Goal: Transaction & Acquisition: Purchase product/service

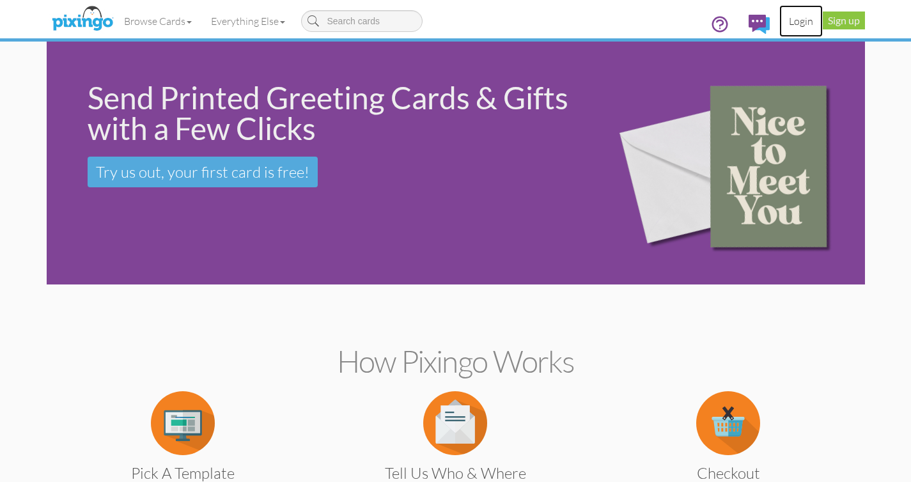
click at [802, 25] on link "Login" at bounding box center [800, 21] width 43 height 32
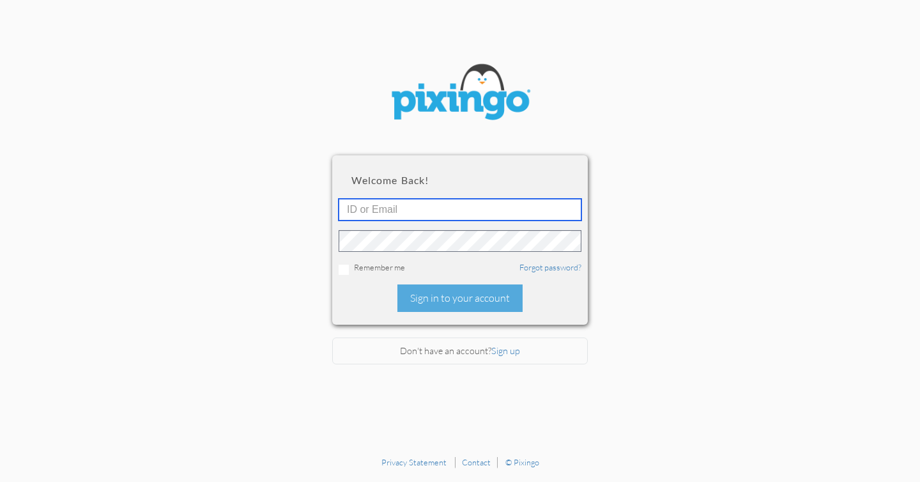
type input "[EMAIL_ADDRESS][DOMAIN_NAME]"
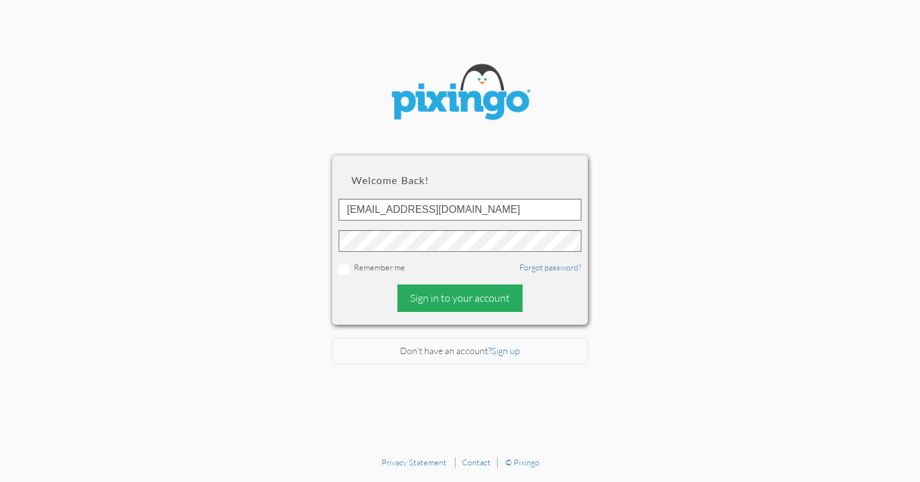
click at [456, 297] on div "Sign in to your account" at bounding box center [460, 297] width 125 height 27
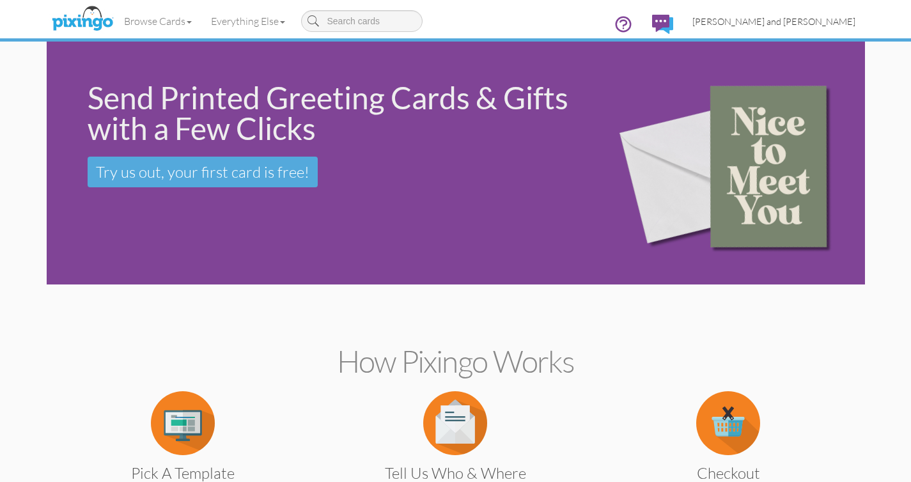
click at [813, 19] on span "[PERSON_NAME] and [PERSON_NAME]" at bounding box center [773, 21] width 163 height 11
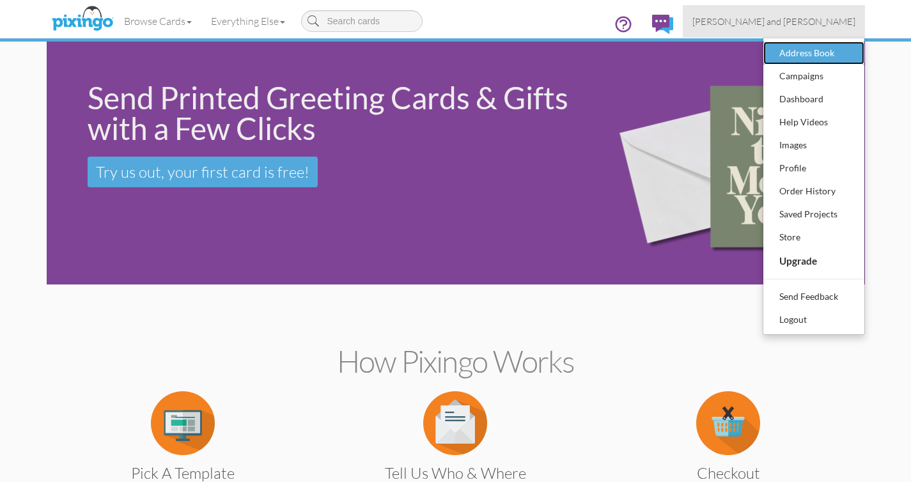
click at [809, 45] on div "Address Book" at bounding box center [813, 52] width 75 height 19
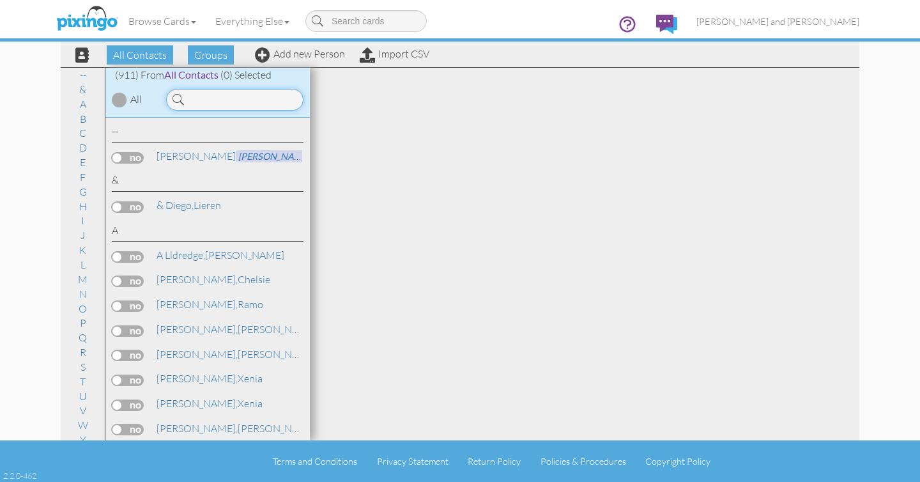
click at [226, 97] on input at bounding box center [234, 100] width 137 height 22
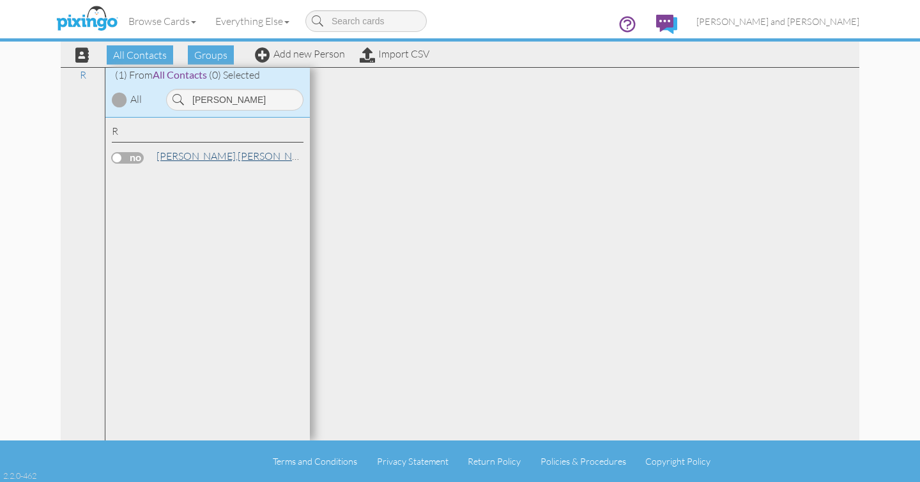
click at [222, 153] on link "[PERSON_NAME]" at bounding box center [236, 155] width 163 height 15
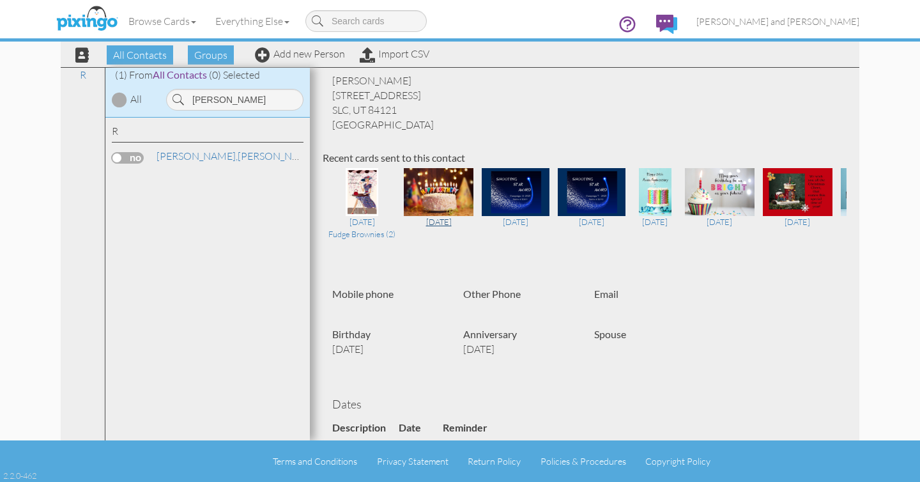
scroll to position [59, 0]
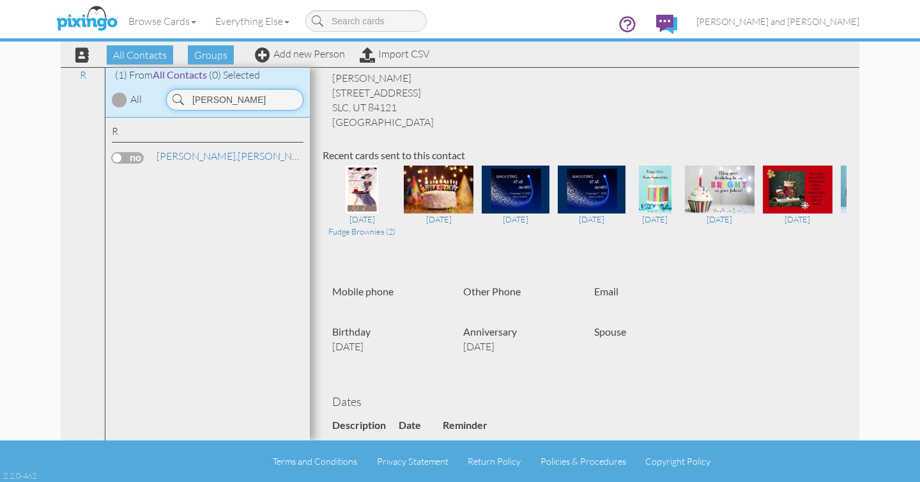
click at [263, 97] on input "[PERSON_NAME]" at bounding box center [234, 100] width 137 height 22
drag, startPoint x: 267, startPoint y: 95, endPoint x: 185, endPoint y: 98, distance: 81.2
click at [185, 98] on input "[PERSON_NAME]" at bounding box center [234, 100] width 137 height 22
click at [177, 98] on span at bounding box center [179, 100] width 12 height 22
click at [180, 100] on span at bounding box center [179, 100] width 12 height 22
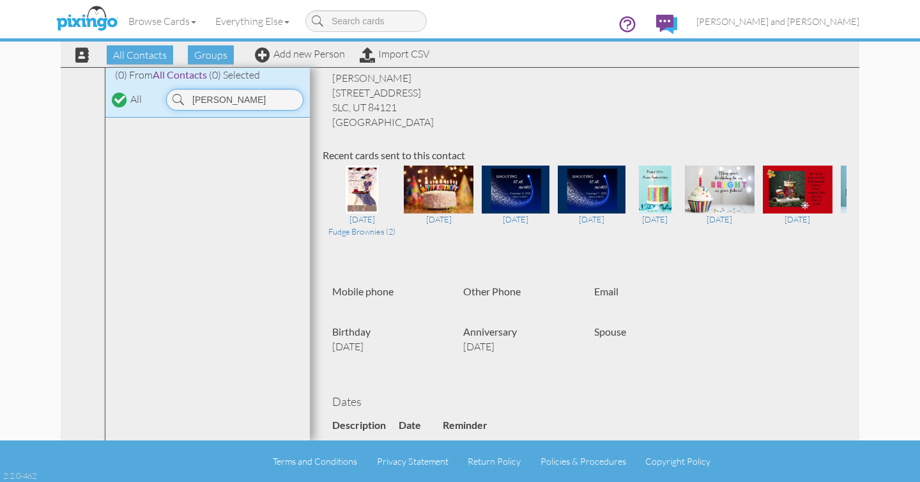
click at [270, 103] on input "[PERSON_NAME]" at bounding box center [234, 100] width 137 height 22
drag, startPoint x: 274, startPoint y: 100, endPoint x: 159, endPoint y: 100, distance: 114.4
click at [160, 100] on div "[PERSON_NAME]" at bounding box center [235, 100] width 150 height 22
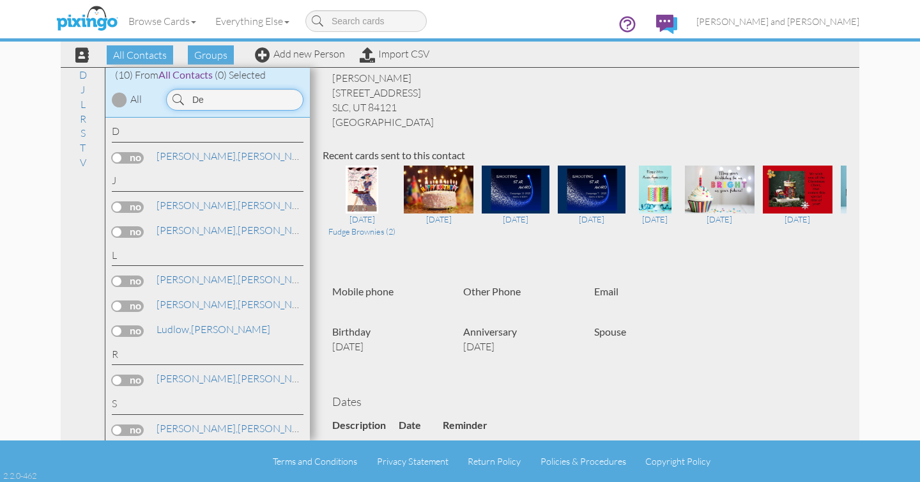
type input "D"
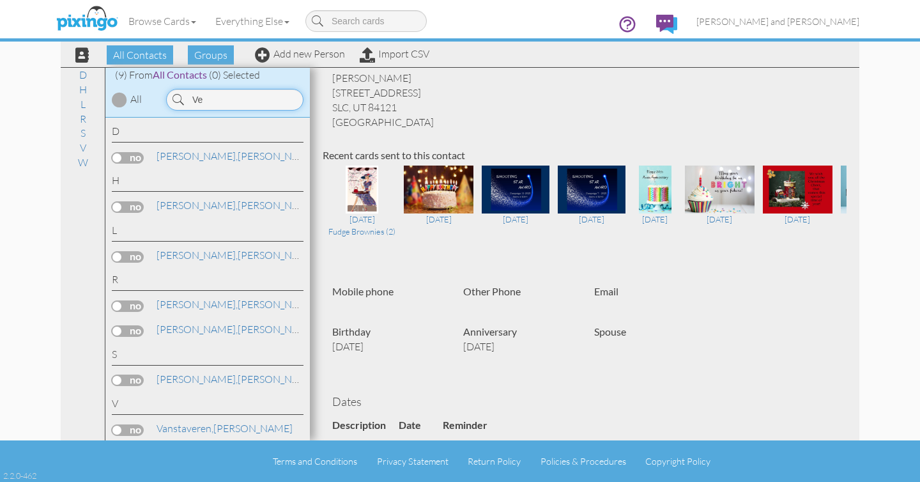
type input "V"
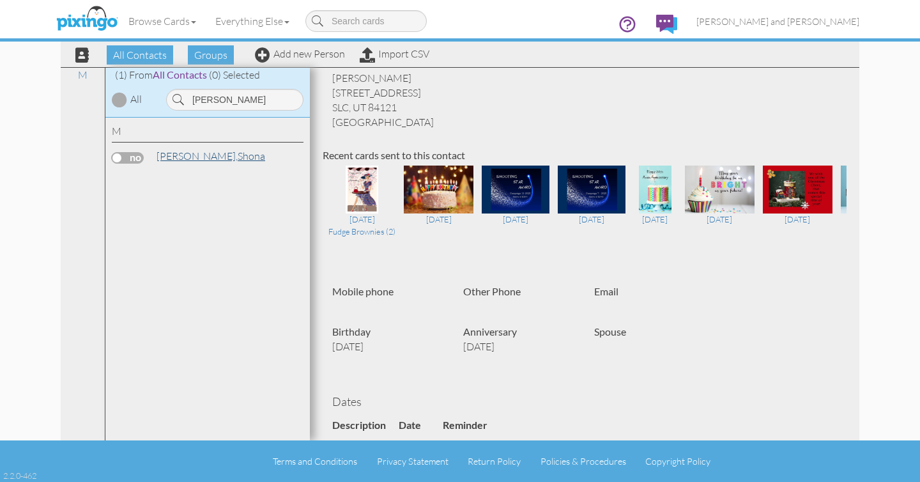
click at [195, 155] on span "[PERSON_NAME]," at bounding box center [197, 156] width 81 height 13
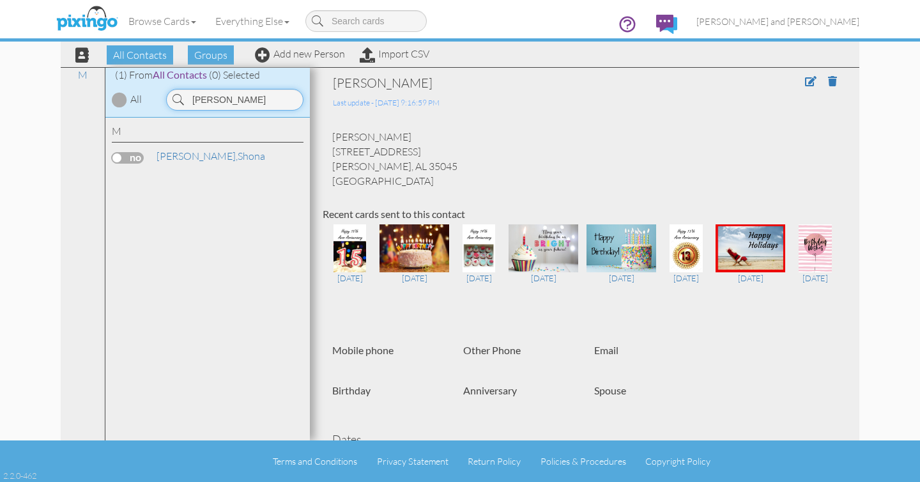
click at [244, 101] on input "[PERSON_NAME]" at bounding box center [234, 100] width 137 height 22
drag, startPoint x: 245, startPoint y: 100, endPoint x: 175, endPoint y: 100, distance: 69.7
click at [175, 100] on div "[PERSON_NAME]" at bounding box center [234, 100] width 137 height 22
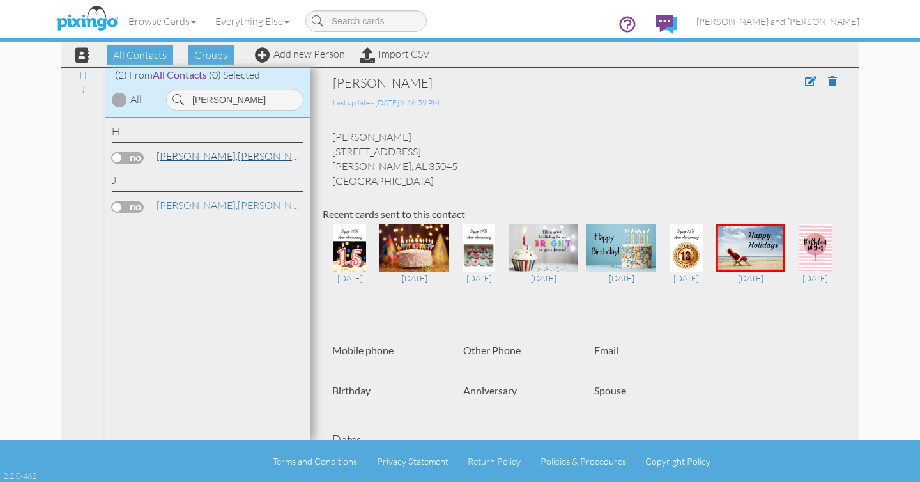
click at [173, 157] on span "[PERSON_NAME]," at bounding box center [197, 156] width 81 height 13
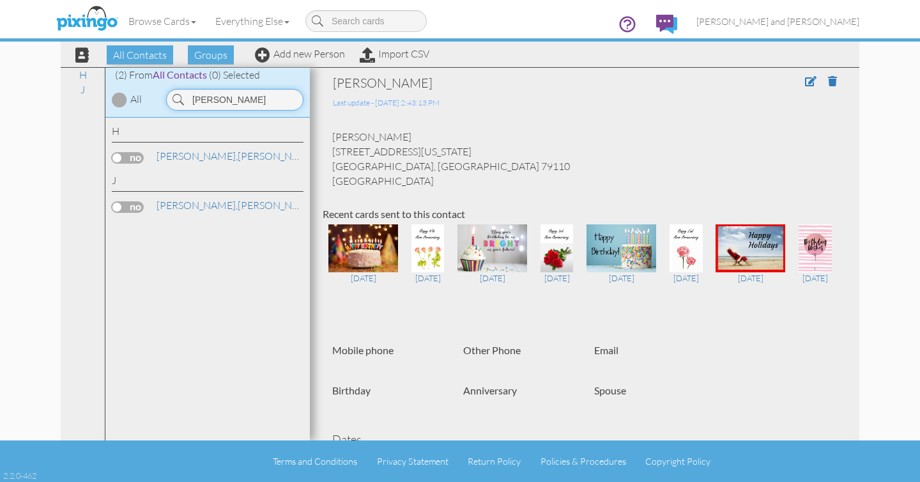
drag, startPoint x: 238, startPoint y: 99, endPoint x: 190, endPoint y: 101, distance: 48.0
click at [189, 101] on input "[PERSON_NAME]" at bounding box center [234, 100] width 137 height 22
click at [212, 181] on link "[PERSON_NAME]" at bounding box center [236, 180] width 163 height 15
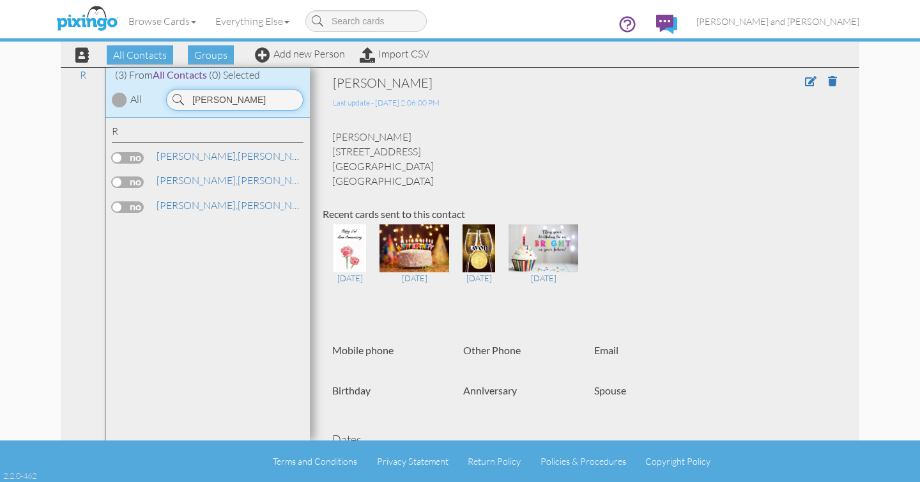
drag, startPoint x: 242, startPoint y: 98, endPoint x: 175, endPoint y: 102, distance: 67.2
click at [175, 102] on div "[PERSON_NAME]" at bounding box center [234, 100] width 137 height 22
drag, startPoint x: 240, startPoint y: 98, endPoint x: 176, endPoint y: 100, distance: 64.6
click at [176, 100] on div "Cook" at bounding box center [234, 100] width 137 height 22
drag, startPoint x: 226, startPoint y: 102, endPoint x: 183, endPoint y: 98, distance: 43.6
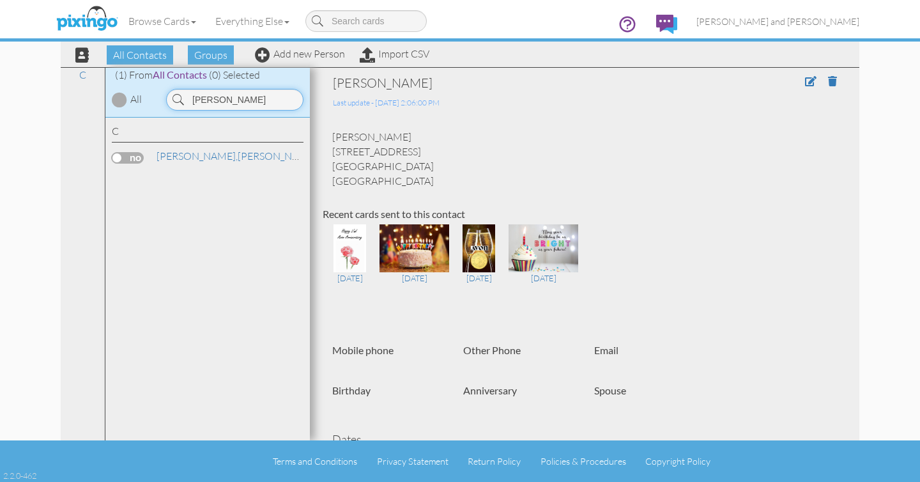
click at [183, 98] on div "[PERSON_NAME]" at bounding box center [234, 100] width 137 height 22
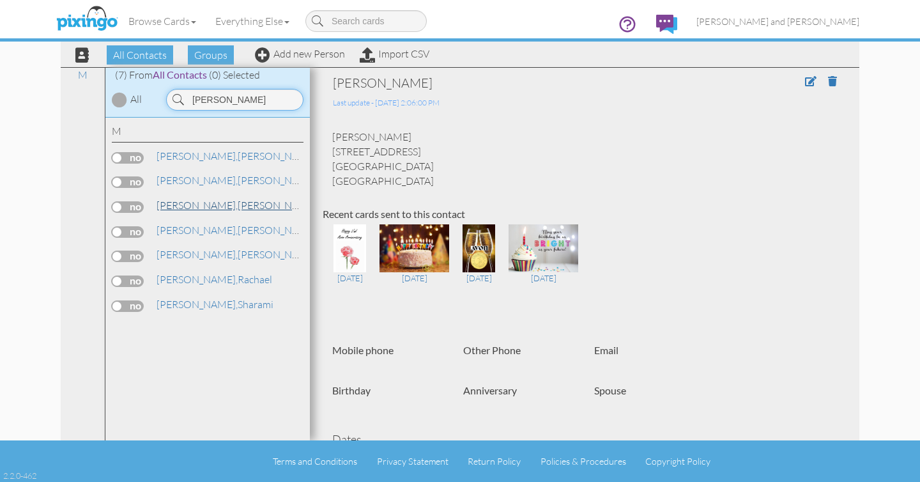
type input "[PERSON_NAME]"
click at [176, 206] on span "[PERSON_NAME]," at bounding box center [197, 205] width 81 height 13
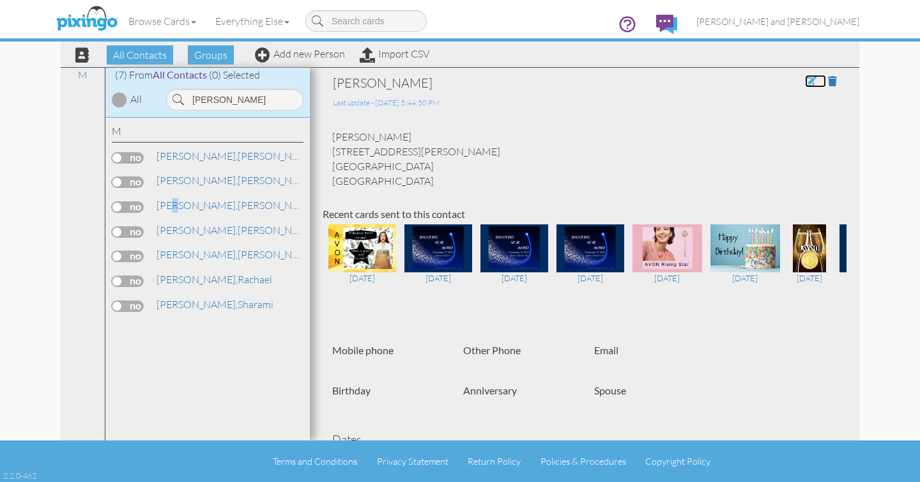
click at [805, 82] on span at bounding box center [811, 81] width 12 height 10
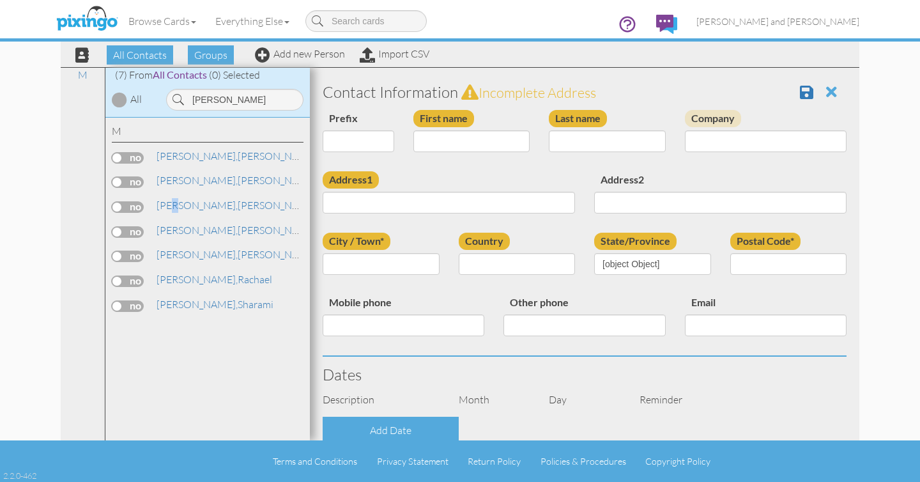
type input "[PERSON_NAME]"
type input "[STREET_ADDRESS][PERSON_NAME]"
type input "[GEOGRAPHIC_DATA]"
type input "84116"
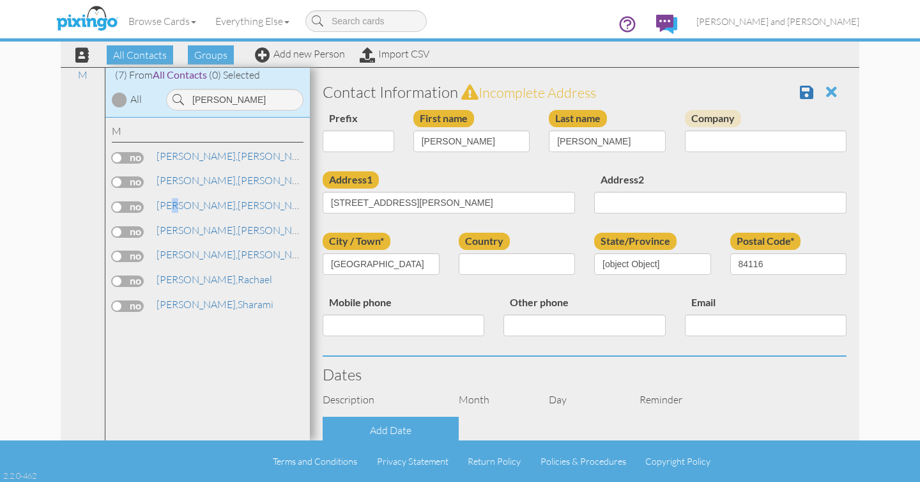
select select "object:12495"
select select "object:12740"
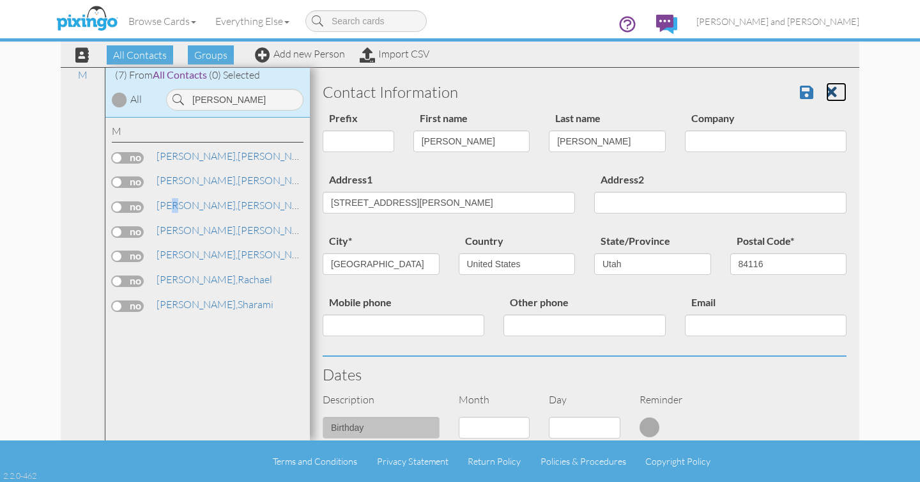
click at [826, 90] on span at bounding box center [831, 91] width 11 height 15
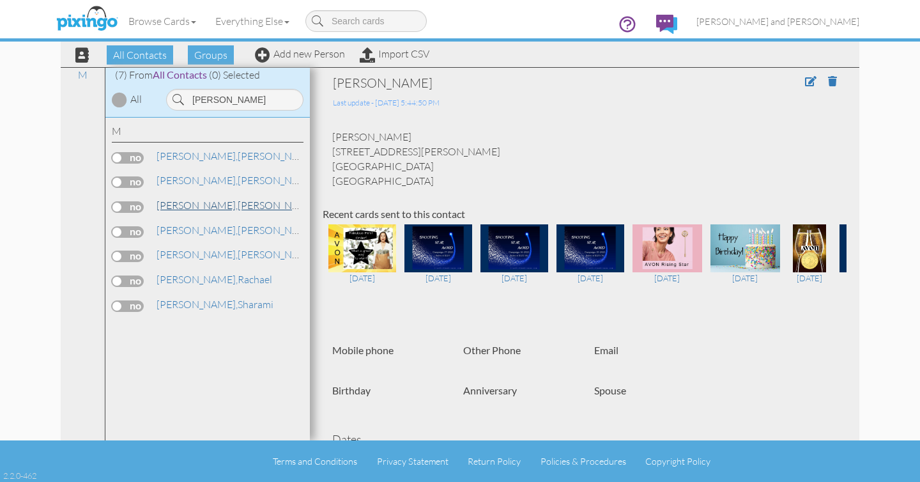
click at [189, 205] on span "[PERSON_NAME]," at bounding box center [197, 205] width 81 height 13
click at [118, 206] on label at bounding box center [128, 207] width 32 height 12
click at [0, 0] on input "checkbox" at bounding box center [0, 0] width 0 height 0
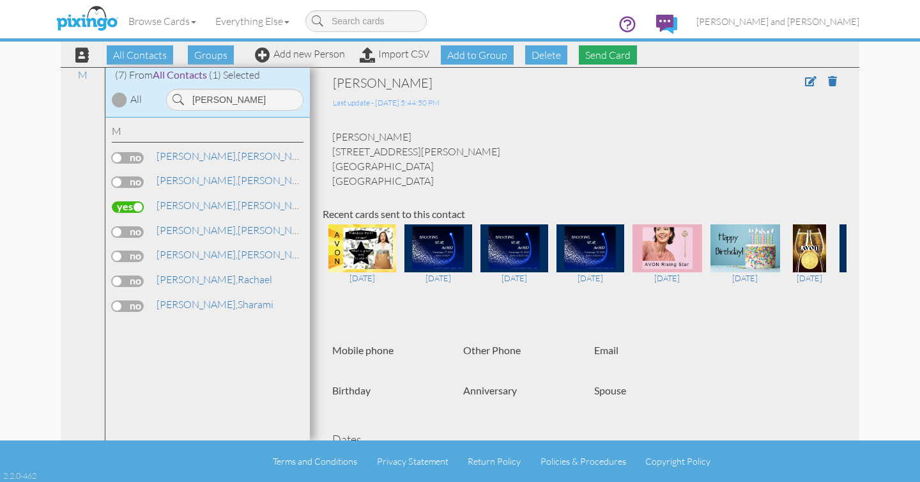
click at [607, 56] on span "Send Card" at bounding box center [608, 54] width 58 height 19
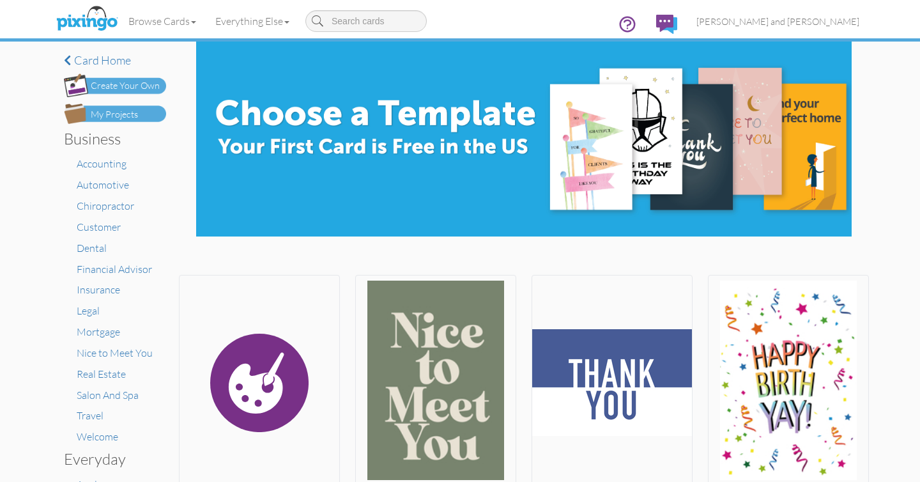
click at [129, 112] on div "My Projects" at bounding box center [114, 114] width 47 height 13
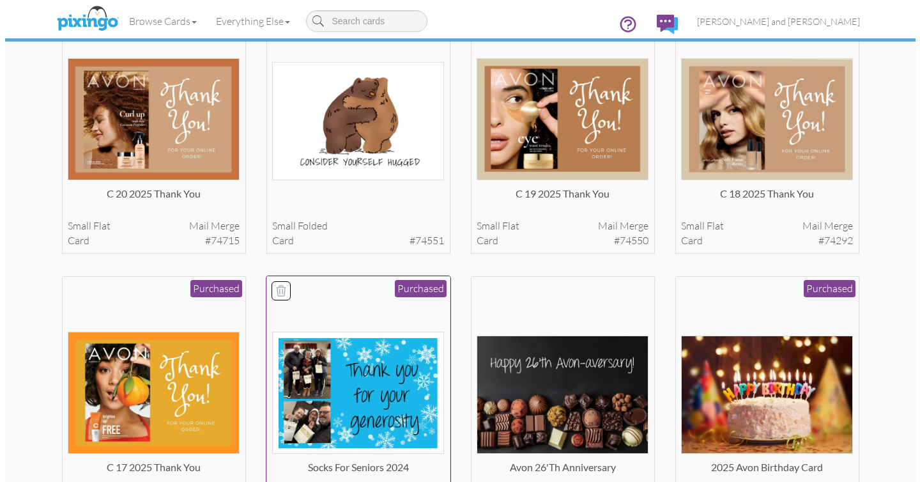
scroll to position [407, 0]
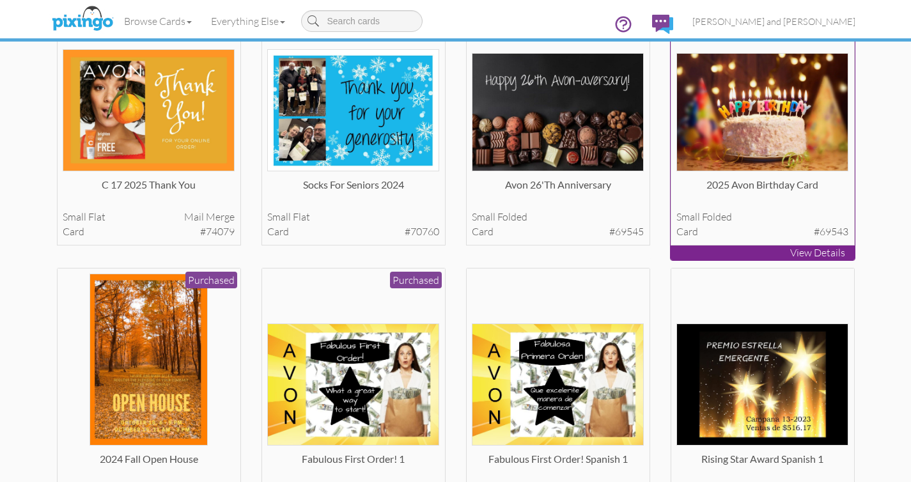
click at [768, 132] on img at bounding box center [762, 112] width 172 height 118
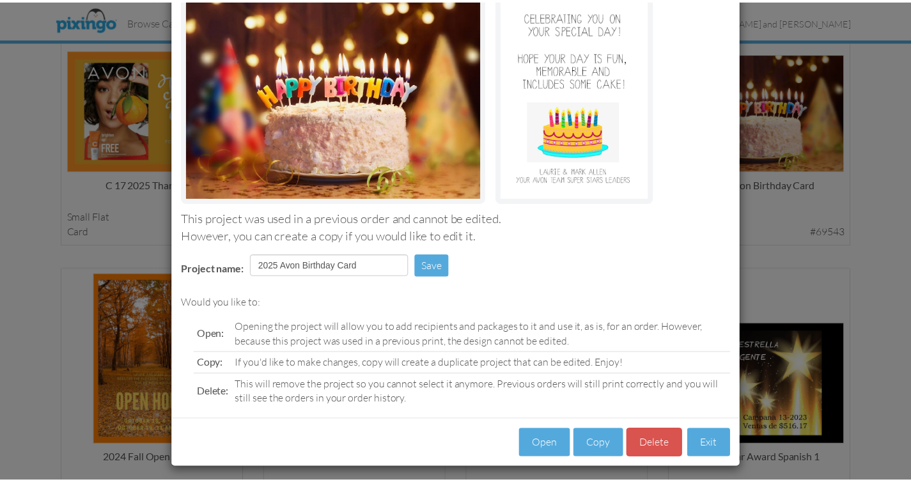
scroll to position [116, 0]
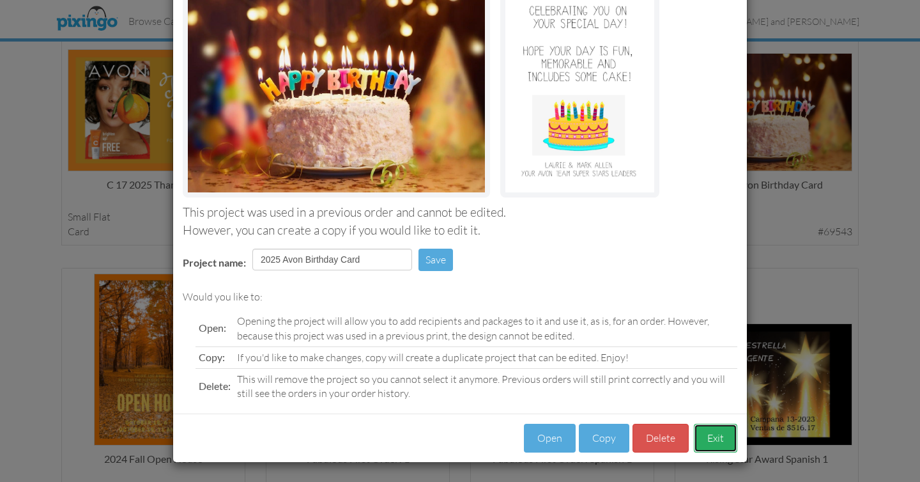
click at [718, 438] on button "Exit" at bounding box center [715, 438] width 43 height 29
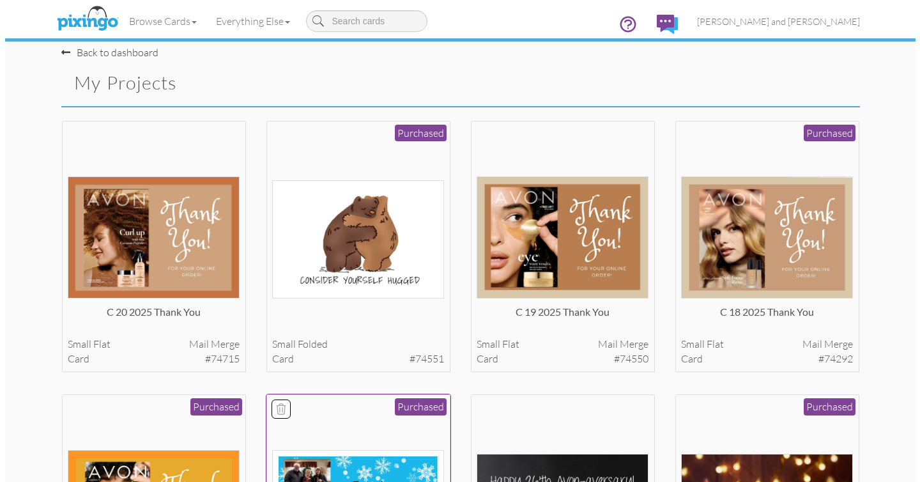
scroll to position [0, 0]
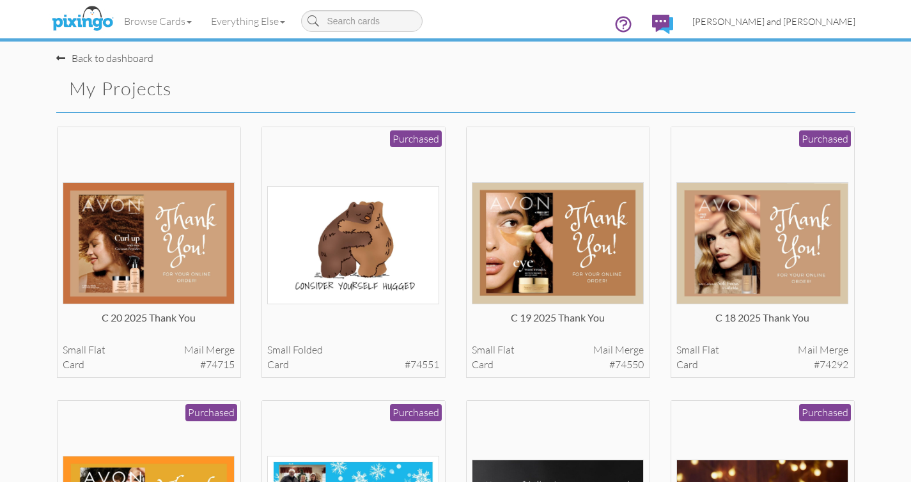
click at [794, 20] on span "[PERSON_NAME] and [PERSON_NAME]" at bounding box center [773, 21] width 163 height 11
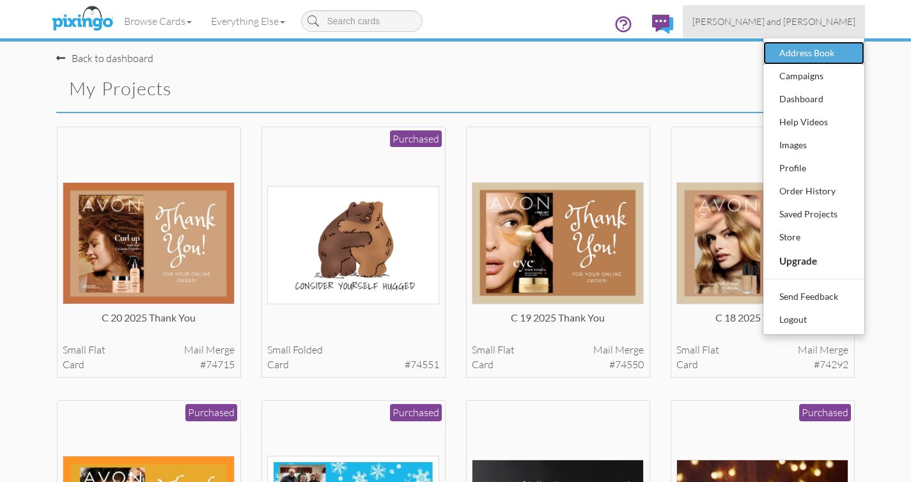
click at [794, 50] on div "Address Book" at bounding box center [813, 52] width 75 height 19
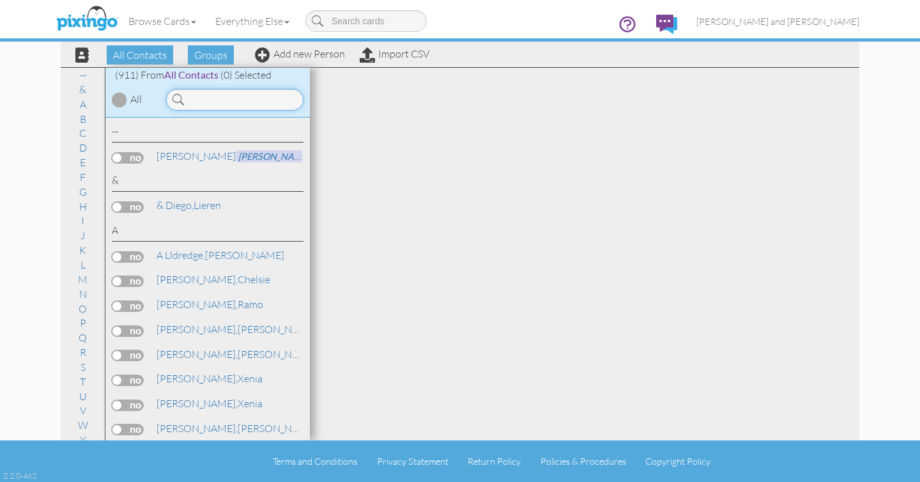
click at [201, 101] on input at bounding box center [234, 100] width 137 height 22
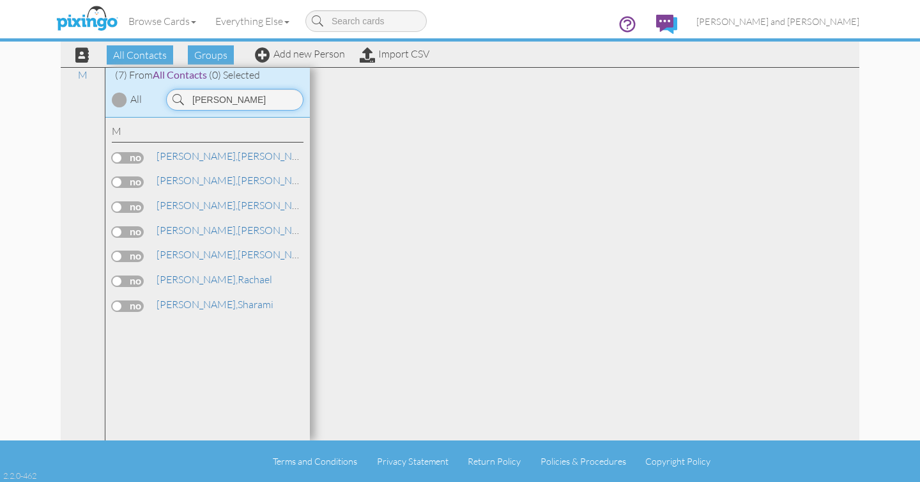
type input "[PERSON_NAME]"
click at [120, 205] on label at bounding box center [128, 207] width 32 height 12
click at [0, 0] on input "checkbox" at bounding box center [0, 0] width 0 height 0
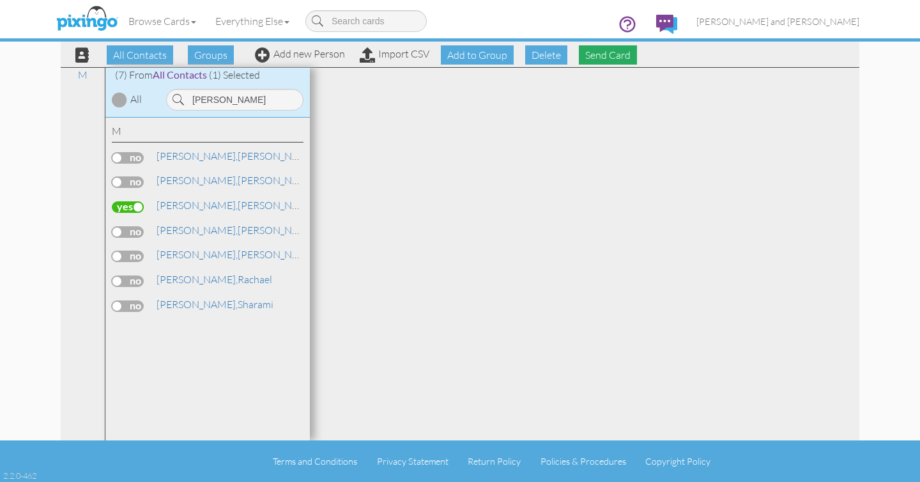
click at [603, 55] on span "Send Card" at bounding box center [608, 54] width 58 height 19
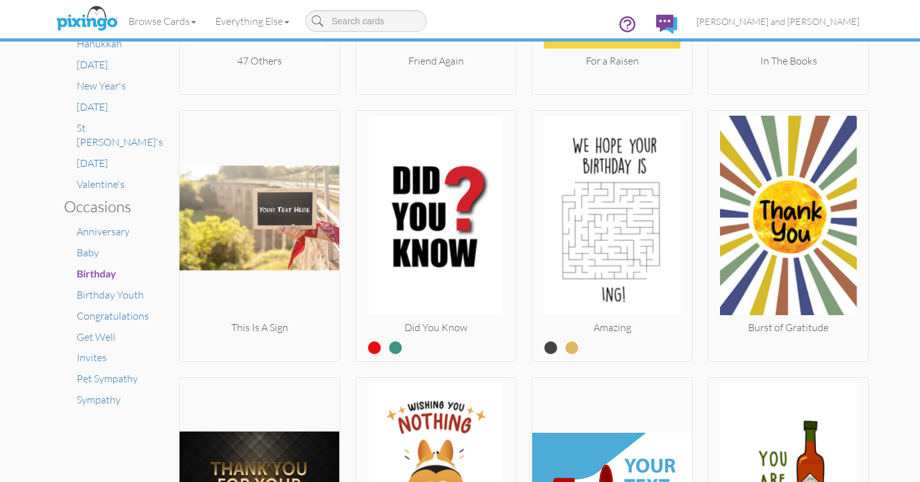
scroll to position [756, 0]
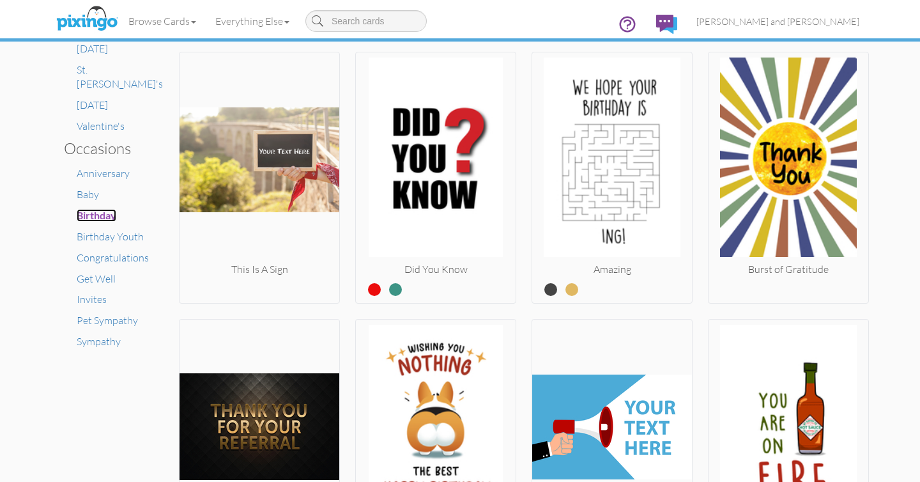
click at [94, 209] on span "Birthday" at bounding box center [97, 215] width 40 height 12
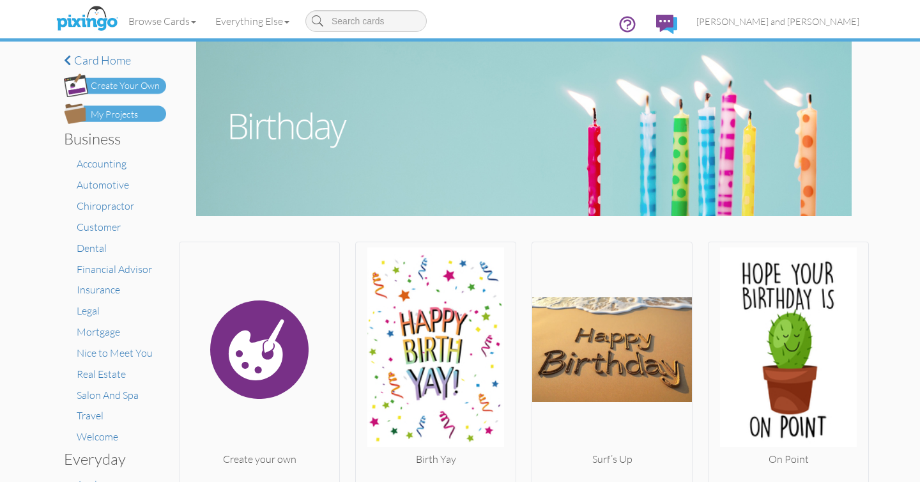
click at [120, 81] on div "Create Your Own" at bounding box center [125, 85] width 69 height 13
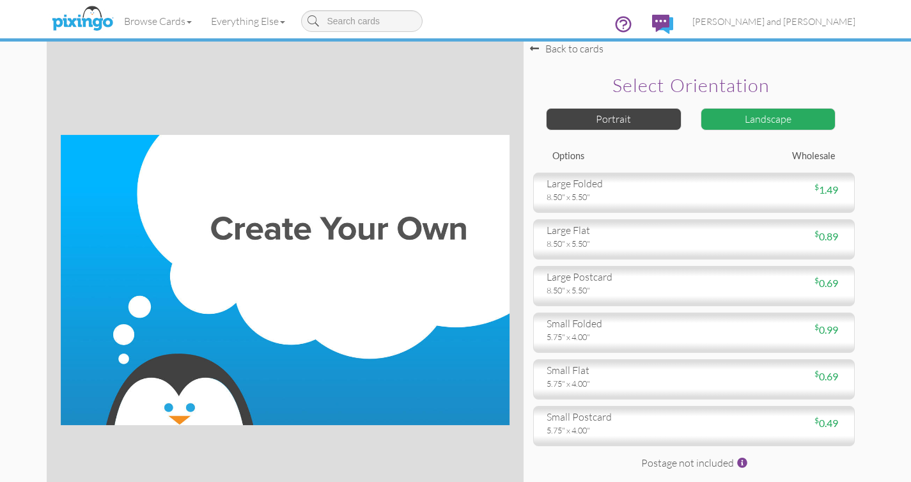
click at [564, 47] on div "Browse Cards Business Accounting Automotive Chiropractor Customer Dental Financ…" at bounding box center [455, 25] width 799 height 50
click at [537, 49] on div "Browse Cards Business Accounting Automotive Chiropractor Customer Dental Financ…" at bounding box center [455, 25] width 799 height 50
click at [586, 51] on select-card-size "Toggle navigation Visit Pixingo Mobile Browse Cards Business Accounting Automot…" at bounding box center [455, 296] width 911 height 592
click at [562, 49] on div "Browse Cards Business Accounting Automotive Chiropractor Customer Dental Financ…" at bounding box center [455, 25] width 799 height 50
click at [532, 47] on div "Browse Cards Business Accounting Automotive Chiropractor Customer Dental Financ…" at bounding box center [455, 25] width 799 height 50
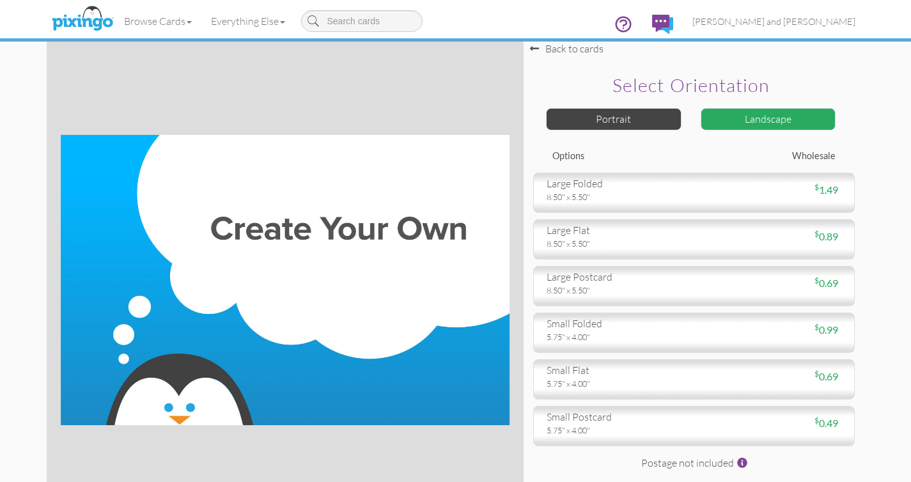
click at [534, 48] on div "Browse Cards Business Accounting Automotive Chiropractor Customer Dental Financ…" at bounding box center [455, 25] width 799 height 50
drag, startPoint x: 449, startPoint y: 54, endPoint x: 467, endPoint y: 48, distance: 19.4
click at [454, 52] on div at bounding box center [285, 280] width 477 height 477
click at [539, 49] on div "Browse Cards Business Accounting Automotive Chiropractor Customer Dental Financ…" at bounding box center [455, 25] width 799 height 50
click at [578, 49] on div "Browse Cards Business Accounting Automotive Chiropractor Customer Dental Financ…" at bounding box center [455, 25] width 799 height 50
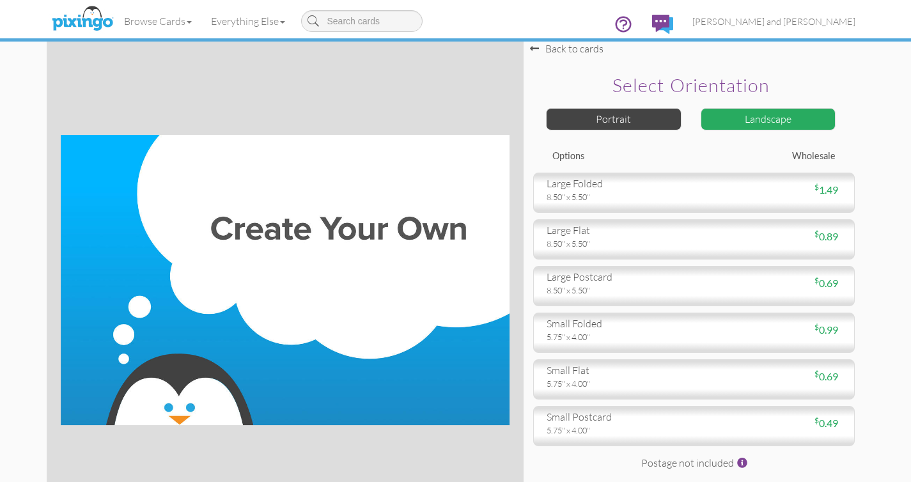
click at [570, 53] on div "Back to cards" at bounding box center [567, 49] width 74 height 15
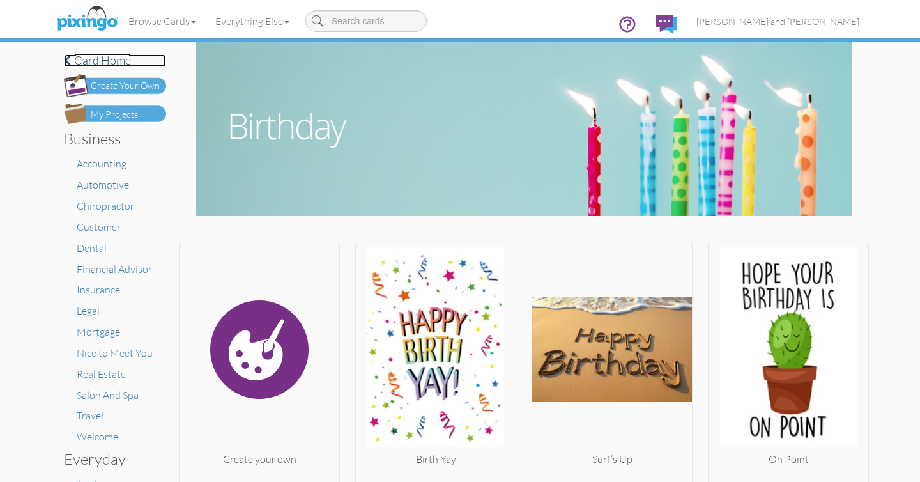
click at [88, 60] on h4 "Card home" at bounding box center [115, 60] width 102 height 13
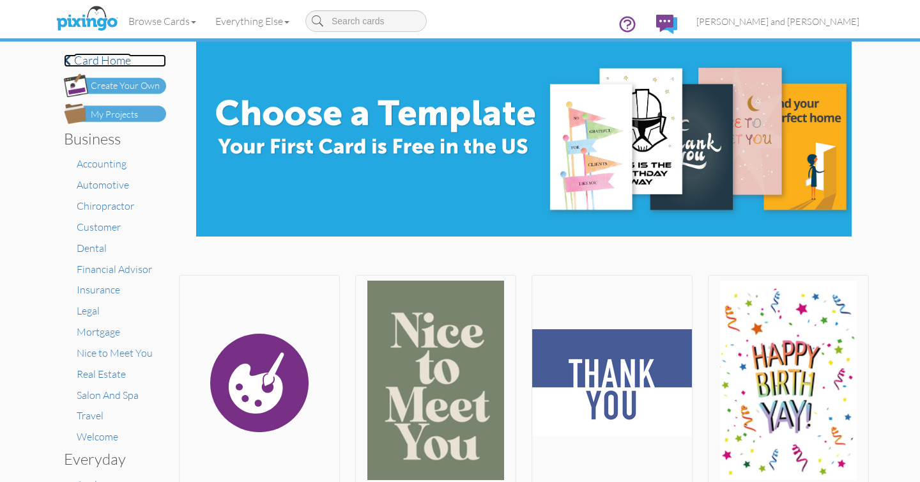
click at [88, 60] on h4 "Card home" at bounding box center [115, 60] width 102 height 13
click at [65, 58] on span at bounding box center [67, 60] width 7 height 12
click at [97, 61] on h4 "Card home" at bounding box center [115, 60] width 102 height 13
click at [830, 21] on span "[PERSON_NAME] and [PERSON_NAME]" at bounding box center [778, 21] width 163 height 11
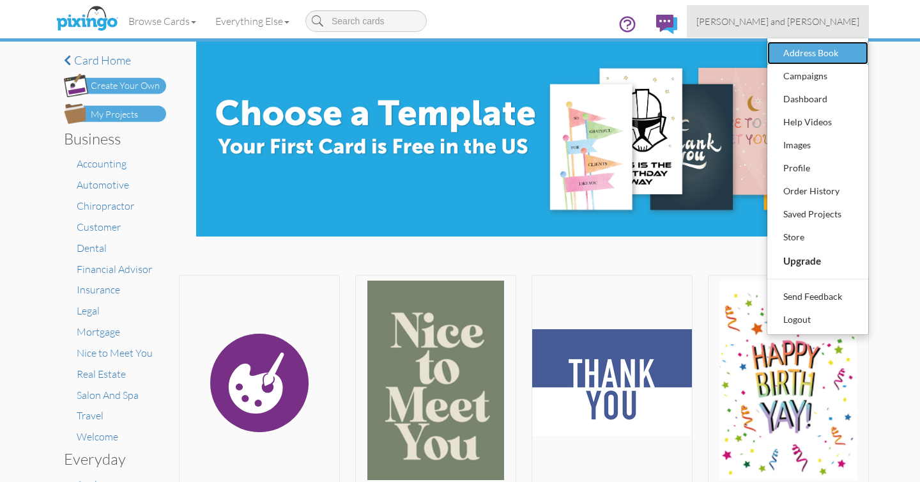
click at [807, 57] on div "Address Book" at bounding box center [817, 52] width 75 height 19
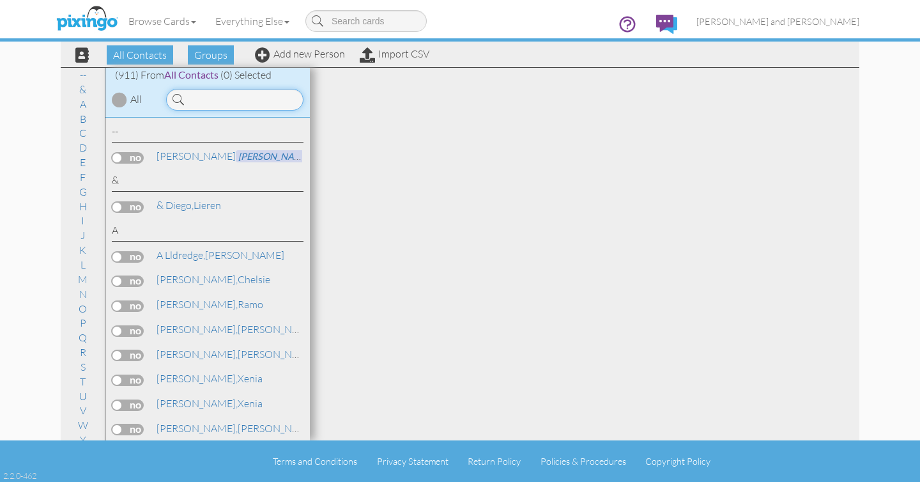
click at [227, 95] on input at bounding box center [234, 100] width 137 height 22
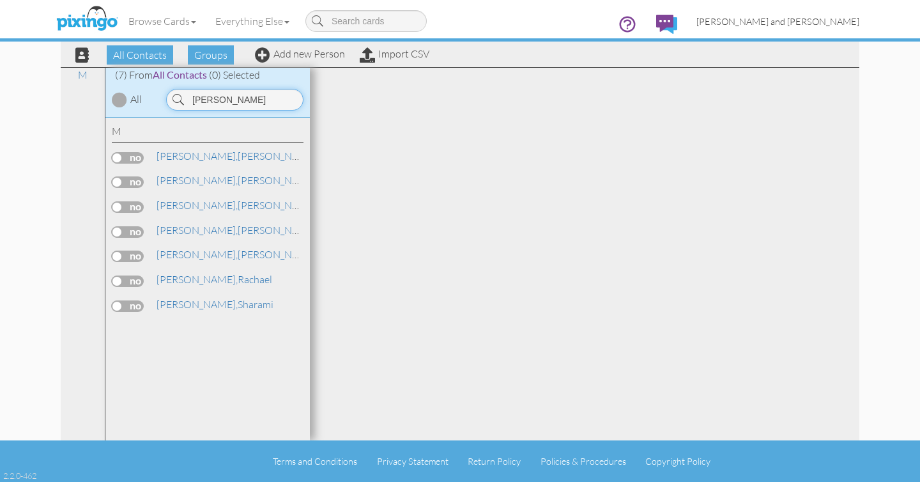
type input "[PERSON_NAME]"
click at [817, 20] on span "[PERSON_NAME] and [PERSON_NAME]" at bounding box center [778, 21] width 163 height 11
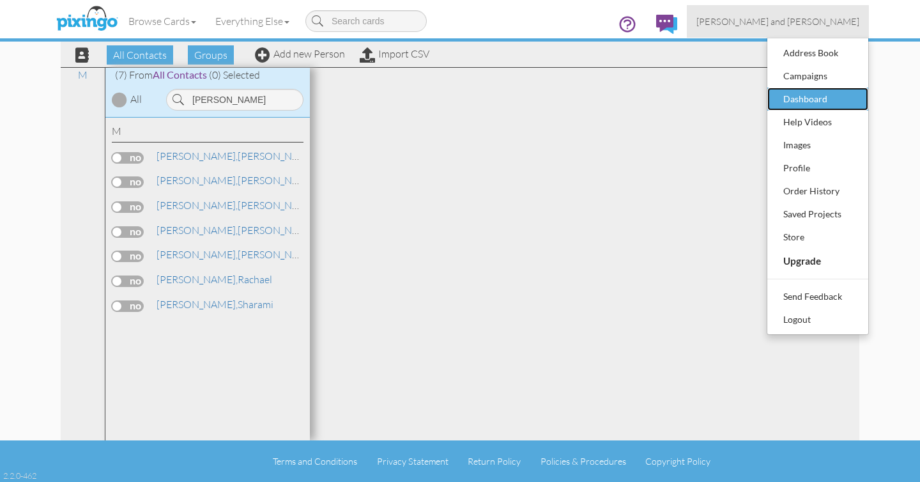
click at [796, 104] on div "Dashboard" at bounding box center [817, 98] width 75 height 19
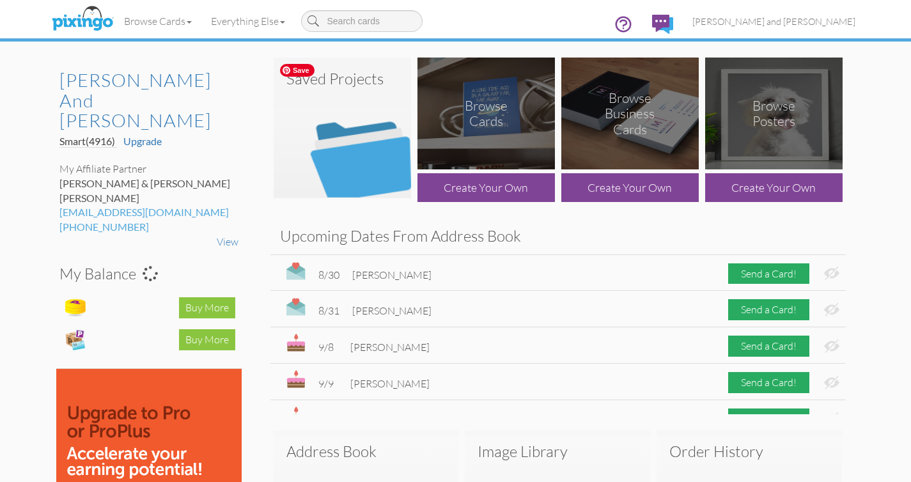
click at [365, 151] on img at bounding box center [342, 128] width 137 height 141
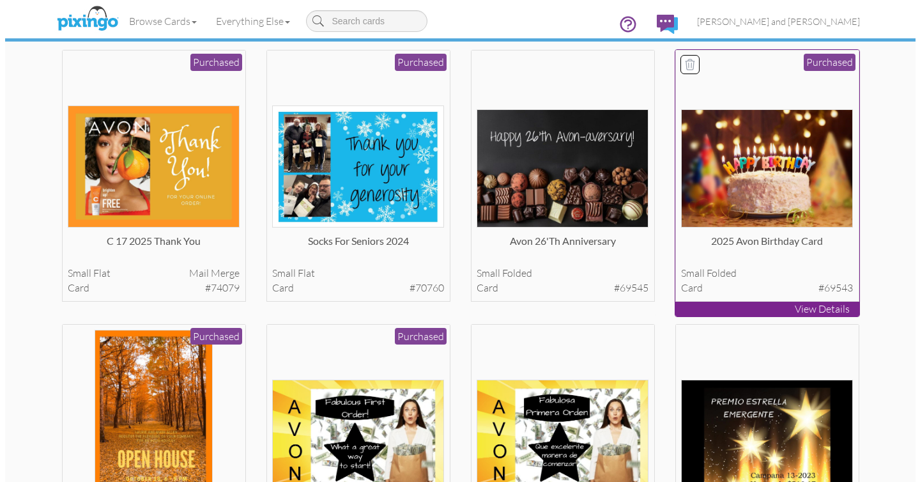
scroll to position [332, 0]
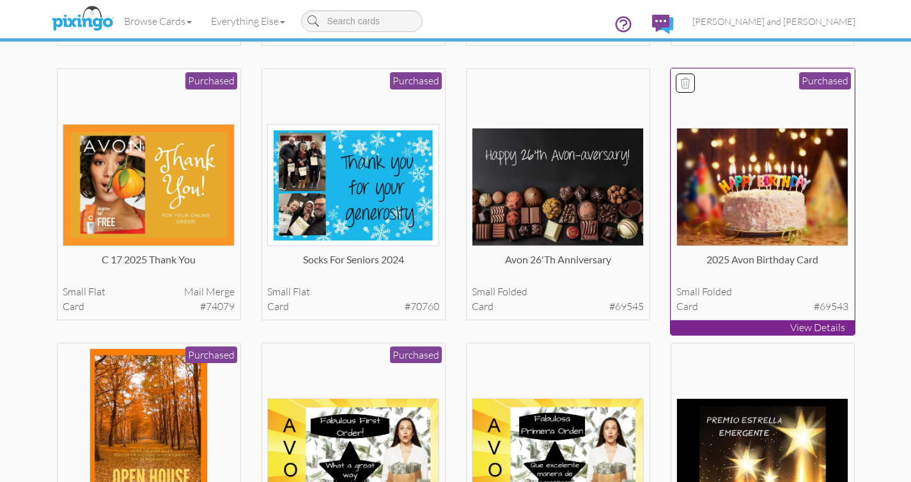
click at [765, 198] on img at bounding box center [762, 187] width 172 height 118
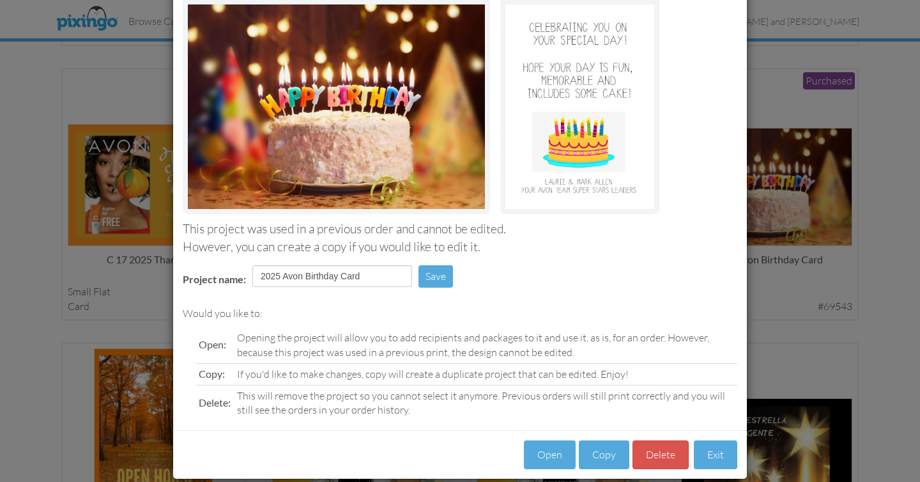
scroll to position [116, 0]
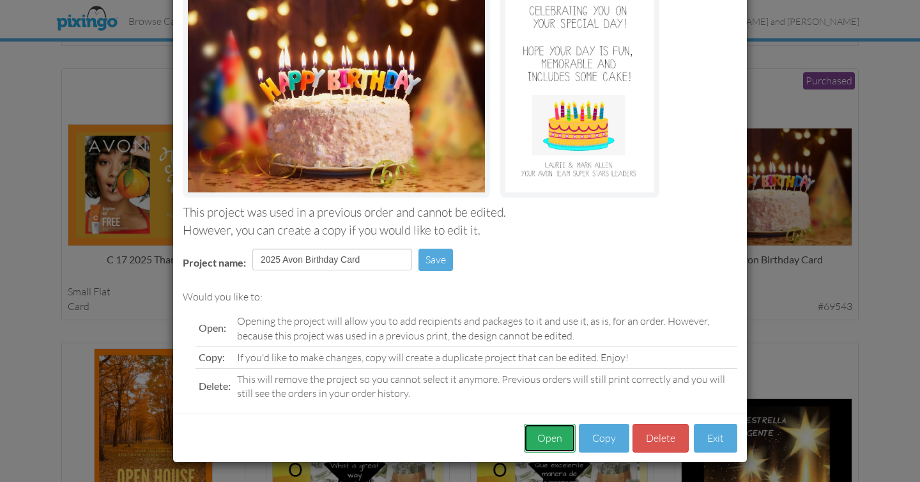
click at [541, 442] on button "Open" at bounding box center [550, 438] width 52 height 29
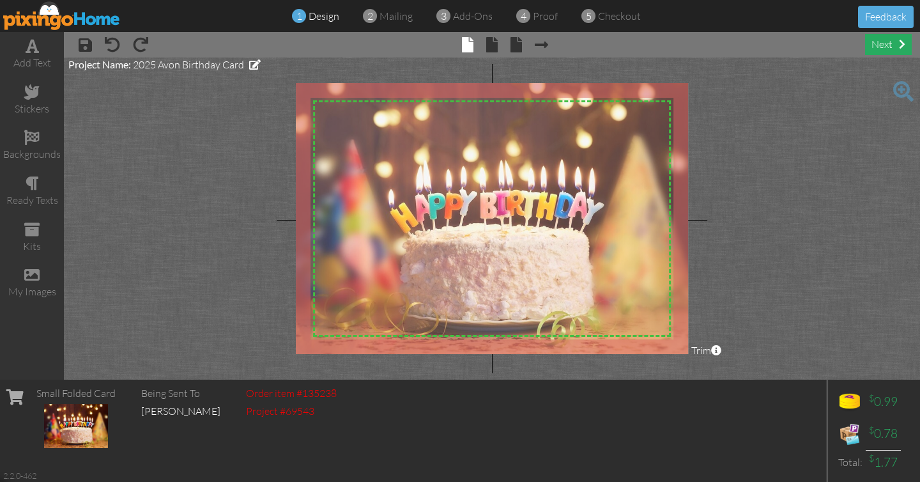
click at [887, 46] on div "next" at bounding box center [888, 44] width 47 height 21
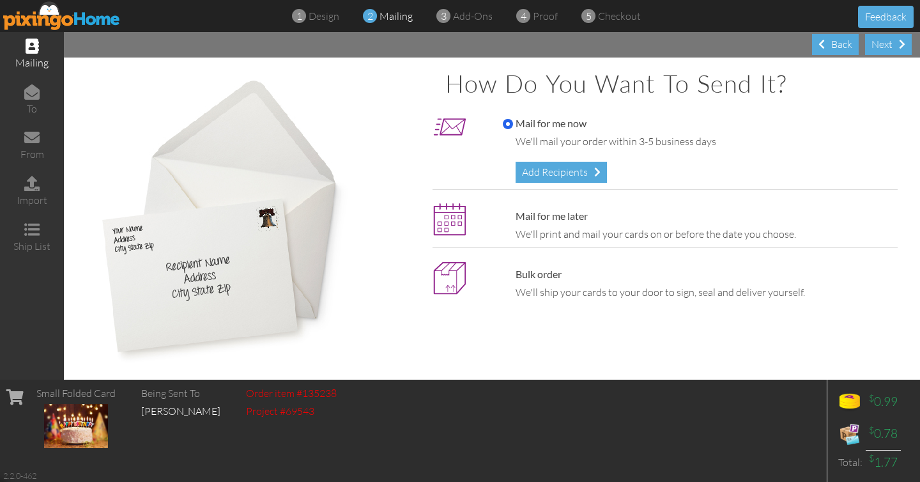
click at [525, 215] on label "Mail for me later" at bounding box center [545, 216] width 85 height 15
click at [513, 215] on input "Mail for me later" at bounding box center [508, 217] width 10 height 10
radio input "true"
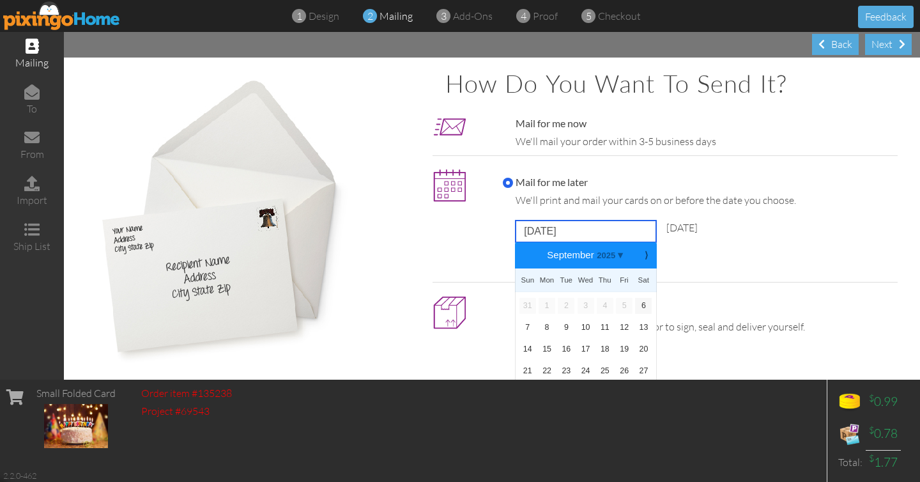
click at [616, 229] on input "[DATE]" at bounding box center [586, 232] width 141 height 22
click at [644, 255] on b "⟩" at bounding box center [646, 256] width 9 height 10
click at [565, 348] on link "14" at bounding box center [566, 349] width 17 height 15
type input "[DATE]"
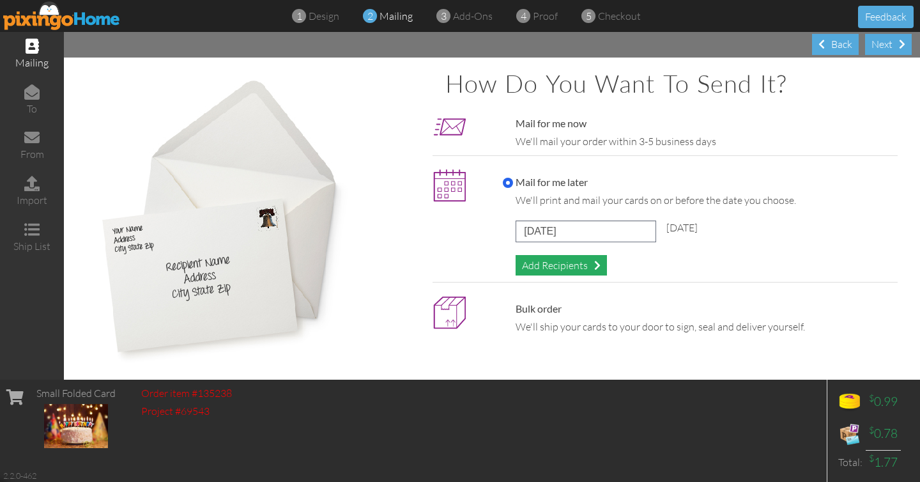
click at [564, 263] on div "Add Recipients" at bounding box center [561, 265] width 91 height 21
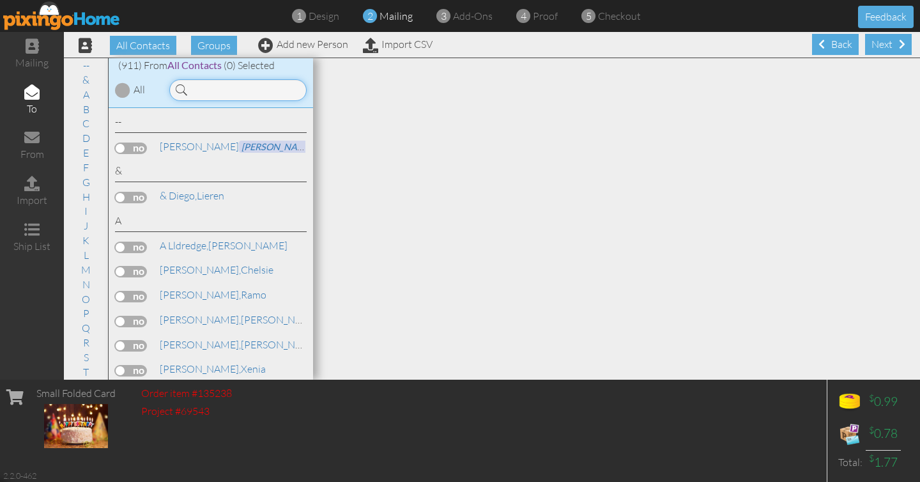
click at [231, 88] on input at bounding box center [237, 90] width 137 height 22
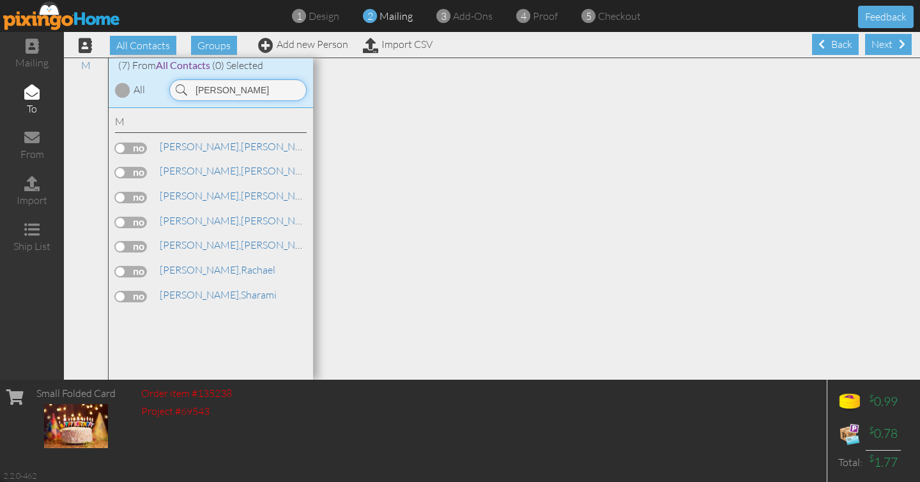
type input "[PERSON_NAME]"
click at [123, 196] on label at bounding box center [131, 198] width 32 height 12
click at [0, 0] on input "checkbox" at bounding box center [0, 0] width 0 height 0
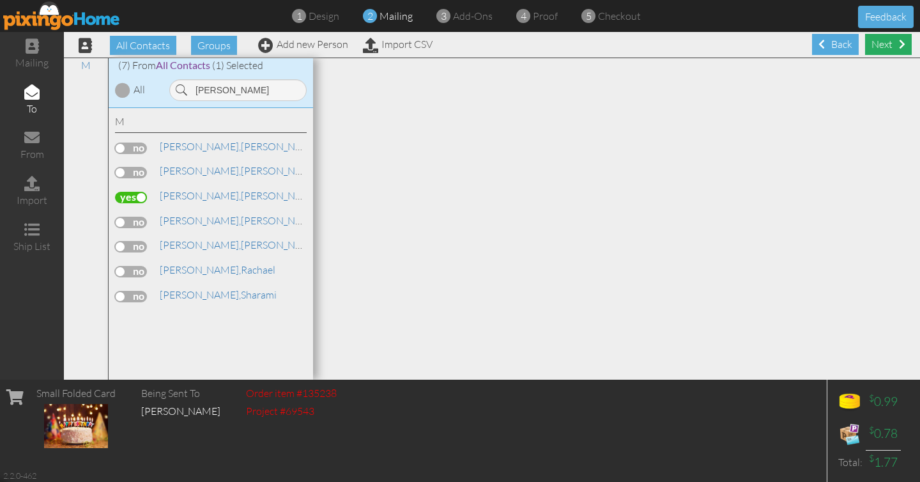
click at [880, 45] on div "Next" at bounding box center [888, 44] width 47 height 21
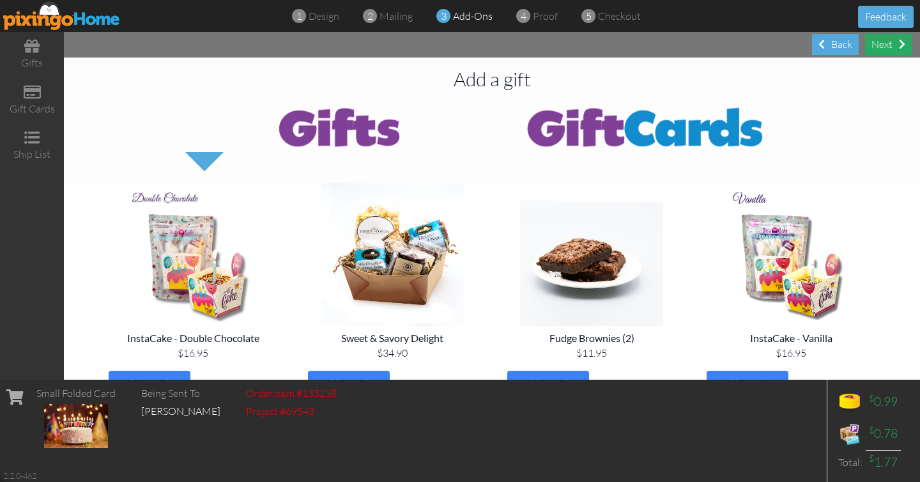
click at [888, 42] on div "Next" at bounding box center [888, 44] width 47 height 21
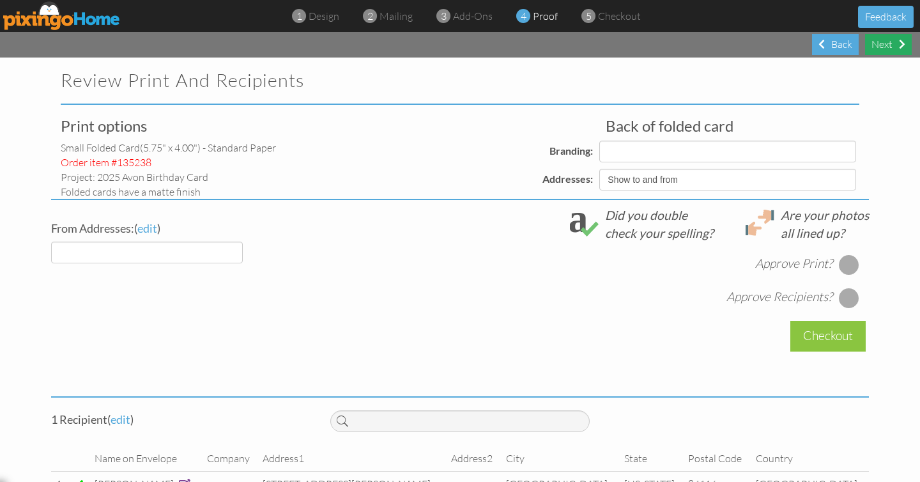
select select "object:22917"
select select "object:22915"
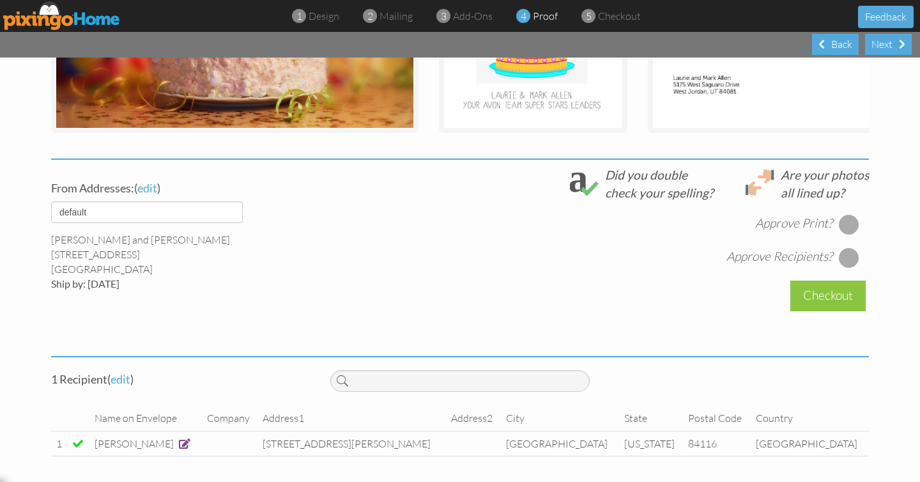
scroll to position [385, 0]
click at [844, 224] on div at bounding box center [849, 224] width 20 height 20
click at [844, 254] on div at bounding box center [849, 257] width 20 height 20
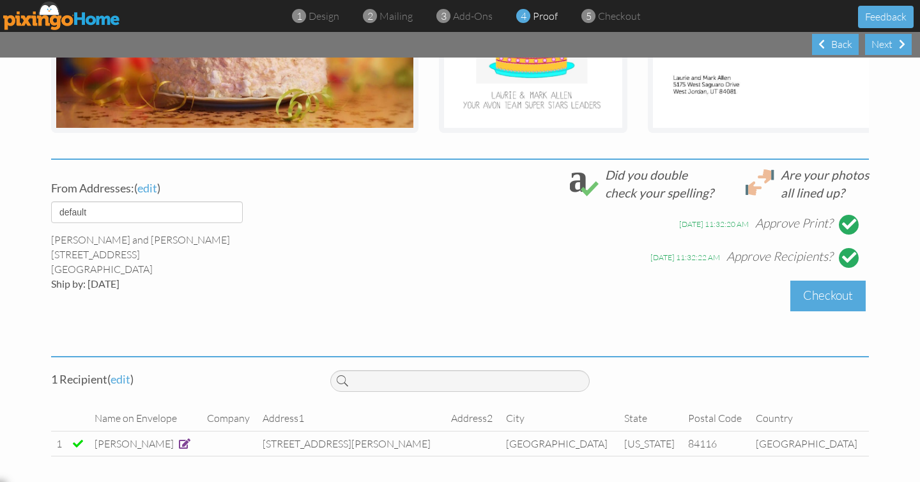
click at [831, 300] on div "Checkout" at bounding box center [828, 296] width 75 height 30
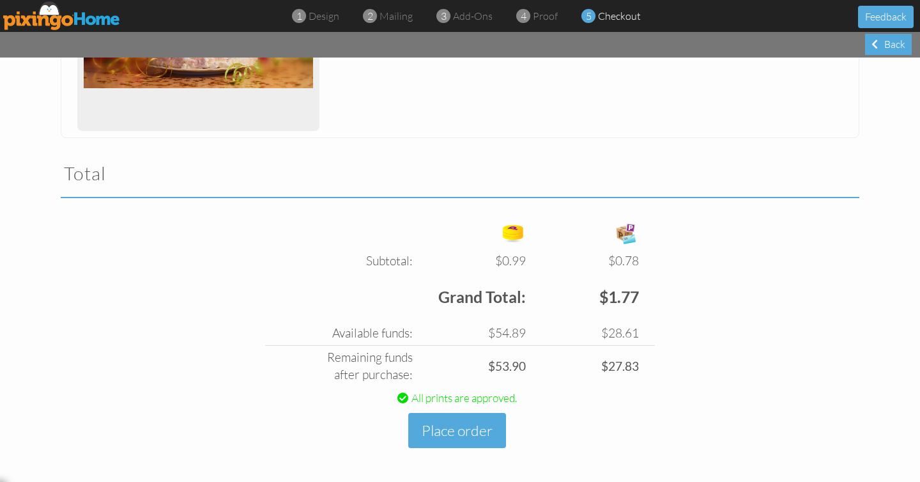
scroll to position [330, 0]
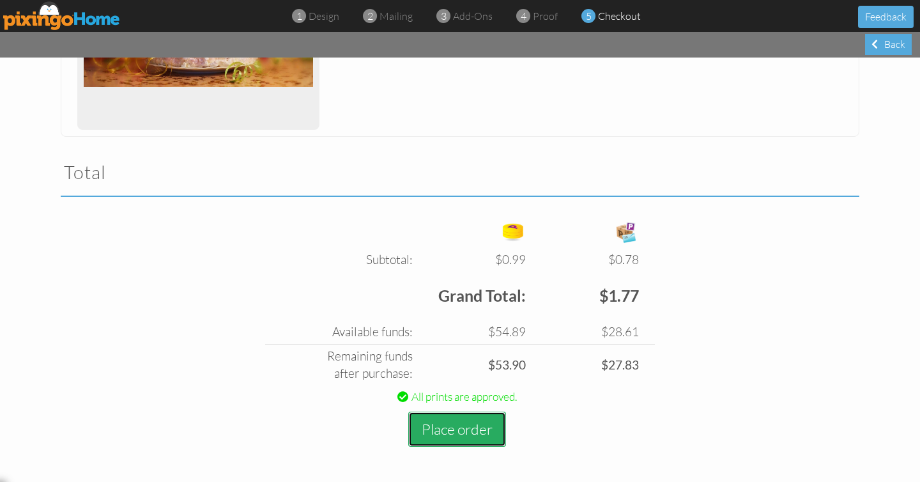
click at [463, 433] on button "Place order" at bounding box center [457, 429] width 98 height 35
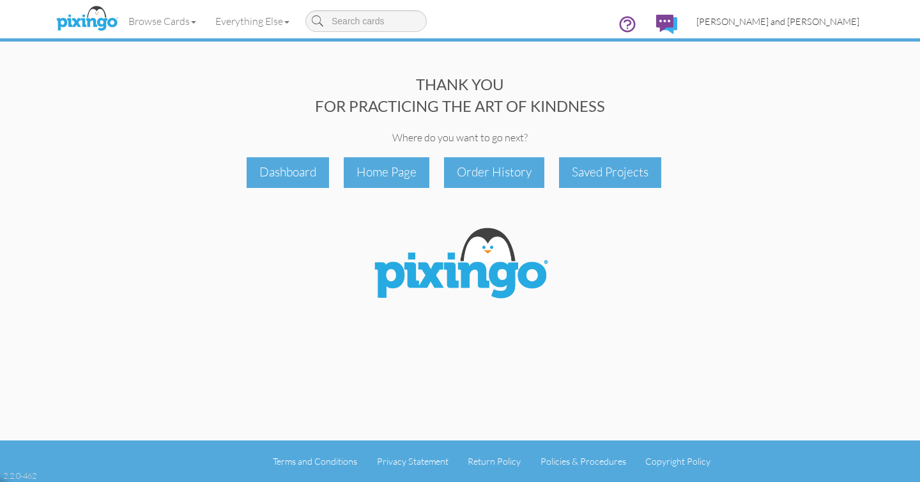
click at [810, 19] on span "[PERSON_NAME] and [PERSON_NAME]" at bounding box center [778, 21] width 163 height 11
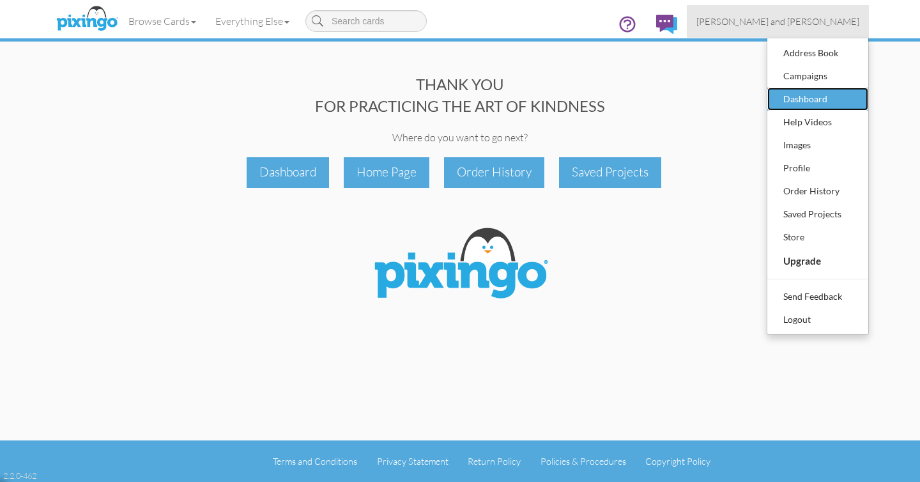
click at [800, 97] on div "Dashboard" at bounding box center [817, 98] width 75 height 19
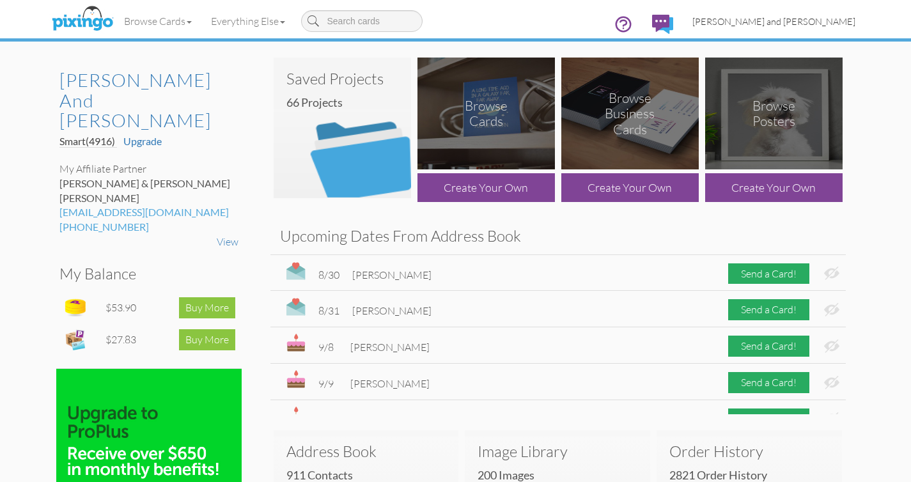
click at [801, 20] on span "[PERSON_NAME] and [PERSON_NAME]" at bounding box center [773, 21] width 163 height 11
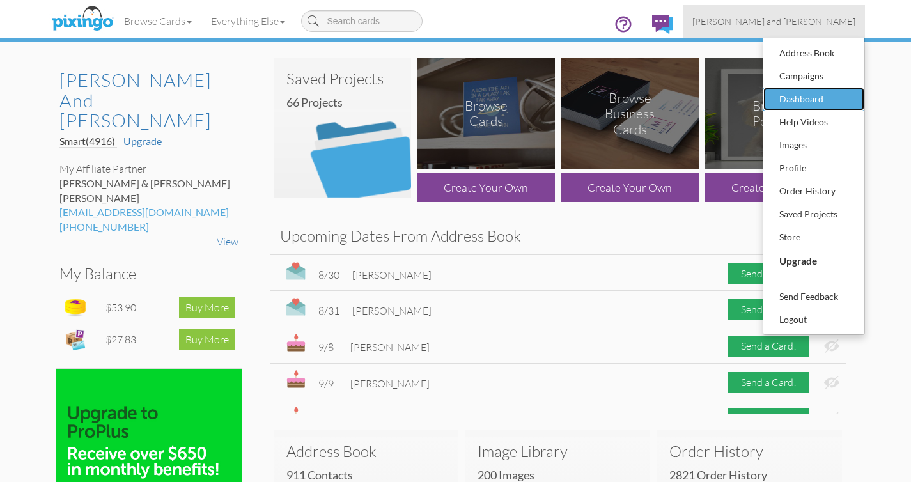
click at [798, 102] on div "Dashboard" at bounding box center [813, 98] width 75 height 19
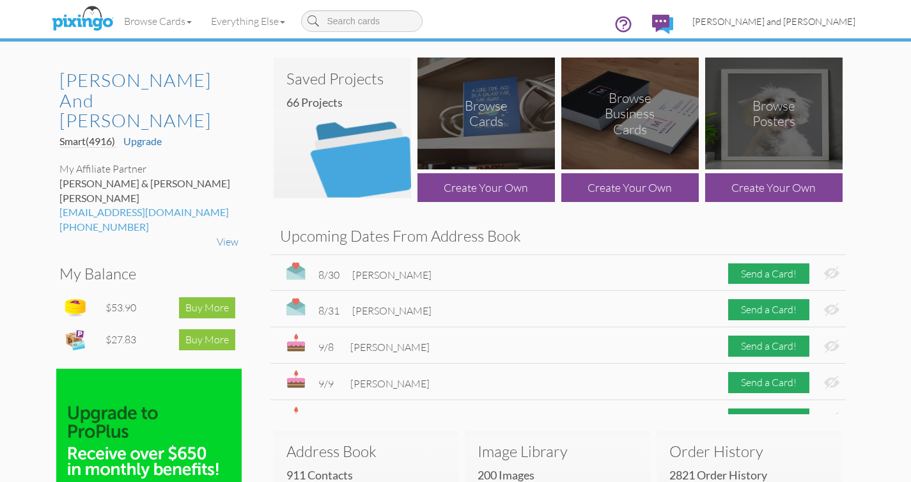
click at [812, 19] on span "[PERSON_NAME] and [PERSON_NAME]" at bounding box center [773, 21] width 163 height 11
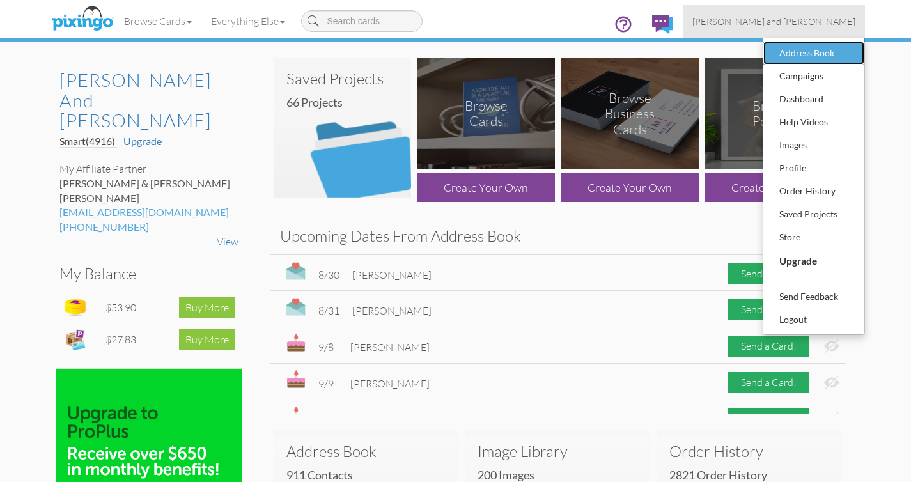
click at [804, 52] on div "Address Book" at bounding box center [813, 52] width 75 height 19
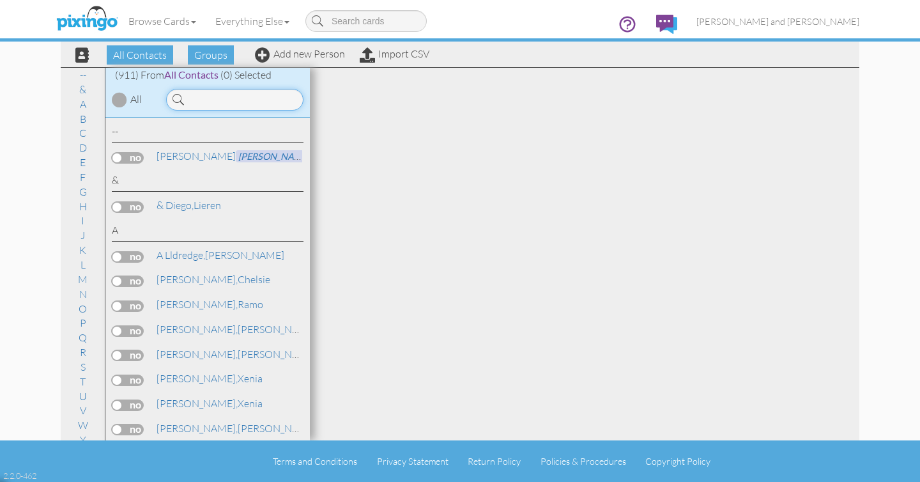
click at [206, 98] on input at bounding box center [234, 100] width 137 height 22
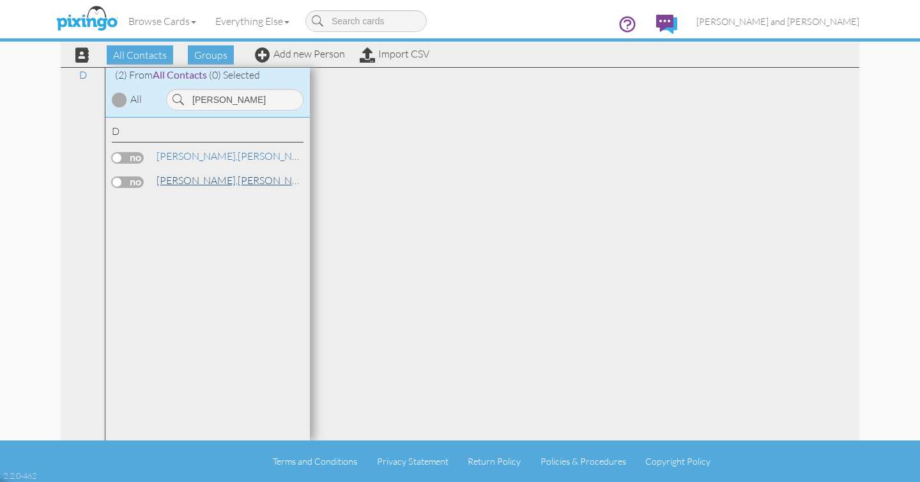
click at [202, 182] on span "[PERSON_NAME]," at bounding box center [197, 180] width 81 height 13
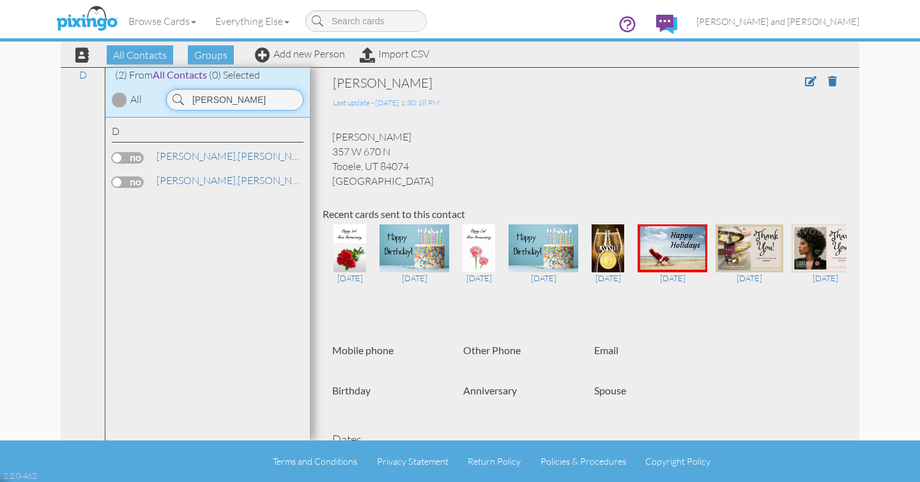
drag, startPoint x: 256, startPoint y: 99, endPoint x: 128, endPoint y: 99, distance: 127.2
click at [128, 99] on div "(2) From All Contacts (0) Selected All [PERSON_NAME]" at bounding box center [207, 93] width 205 height 50
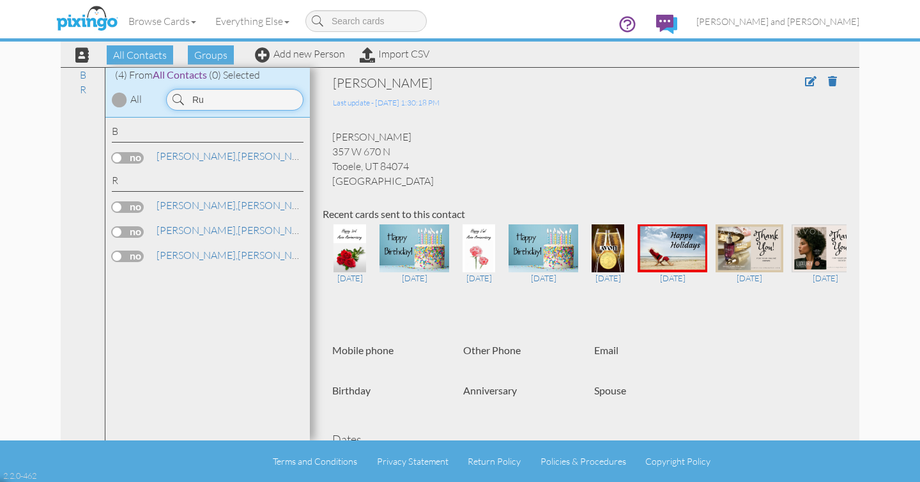
type input "R"
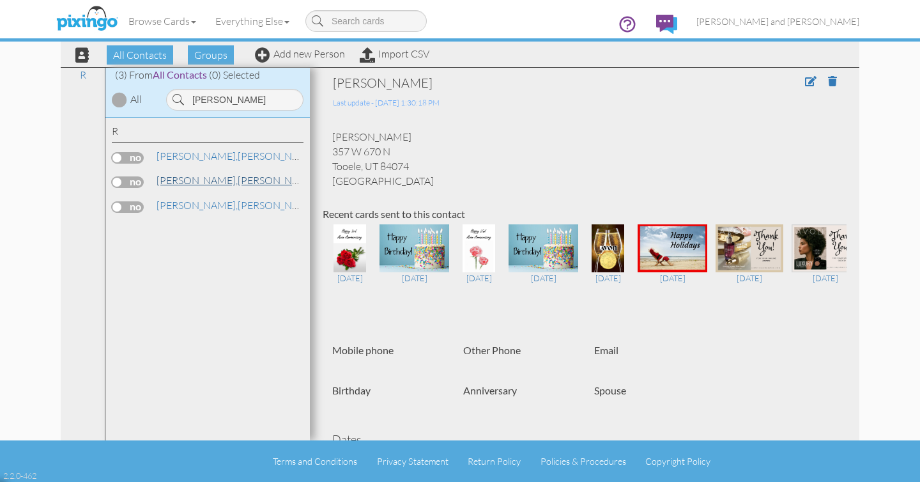
click at [185, 179] on span "[PERSON_NAME]," at bounding box center [197, 180] width 81 height 13
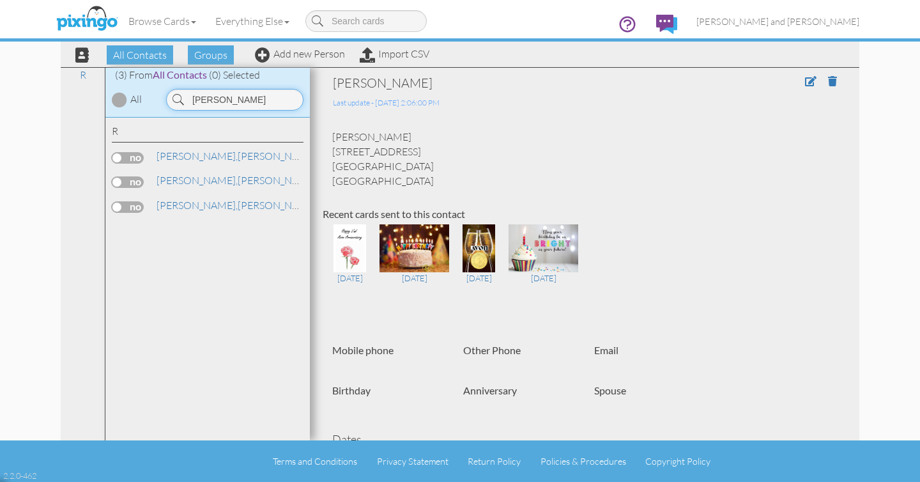
drag, startPoint x: 231, startPoint y: 99, endPoint x: 160, endPoint y: 100, distance: 70.3
click at [160, 100] on div "[PERSON_NAME]" at bounding box center [235, 100] width 150 height 22
click at [212, 180] on link "[PERSON_NAME]" at bounding box center [236, 180] width 163 height 15
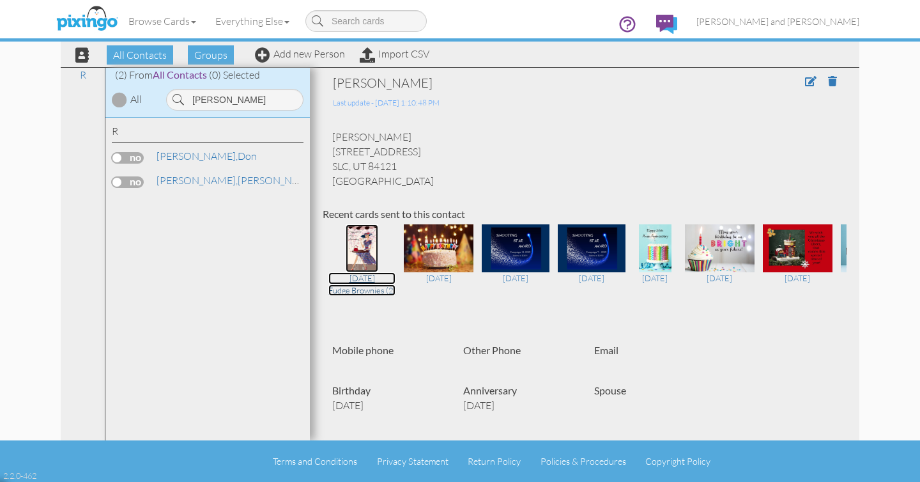
click at [368, 248] on img at bounding box center [362, 248] width 33 height 48
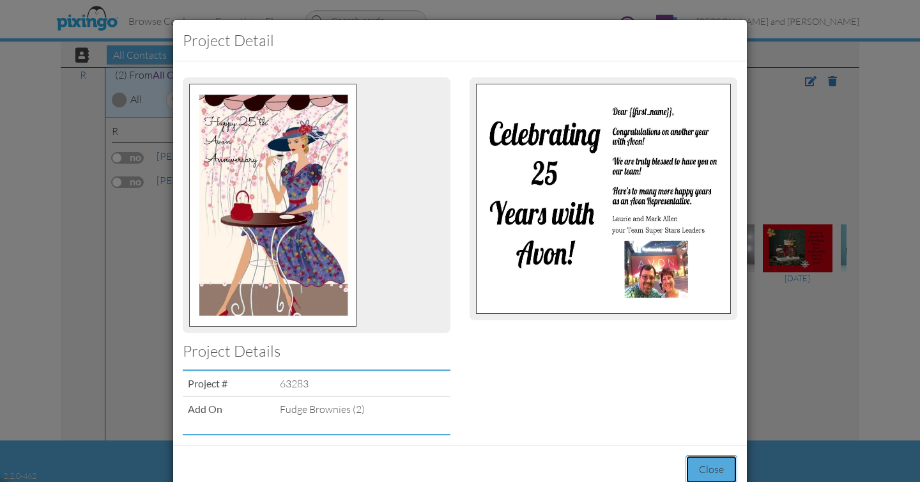
drag, startPoint x: 708, startPoint y: 466, endPoint x: 687, endPoint y: 458, distance: 21.8
click at [707, 466] on button "Close" at bounding box center [712, 469] width 52 height 29
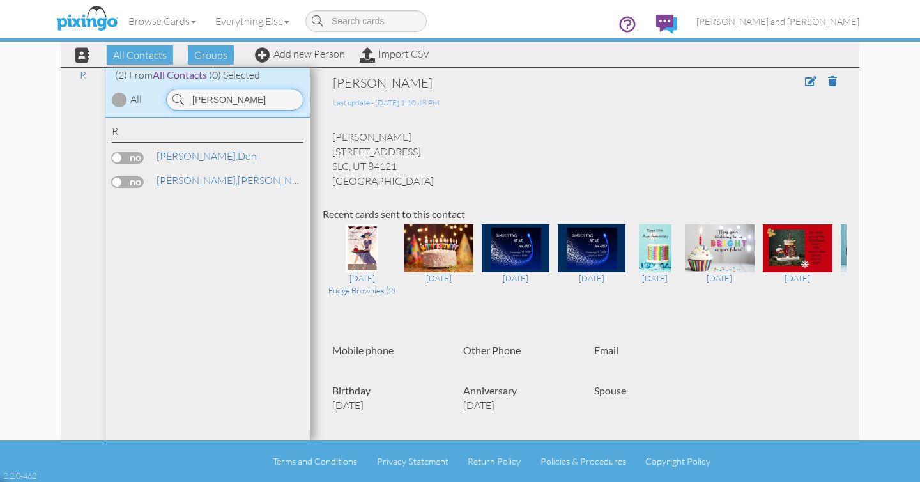
drag, startPoint x: 243, startPoint y: 97, endPoint x: 167, endPoint y: 98, distance: 75.4
click at [167, 98] on input "[PERSON_NAME]" at bounding box center [234, 100] width 137 height 22
type input "[PERSON_NAME]"
click at [197, 157] on link "[PERSON_NAME]" at bounding box center [236, 155] width 163 height 15
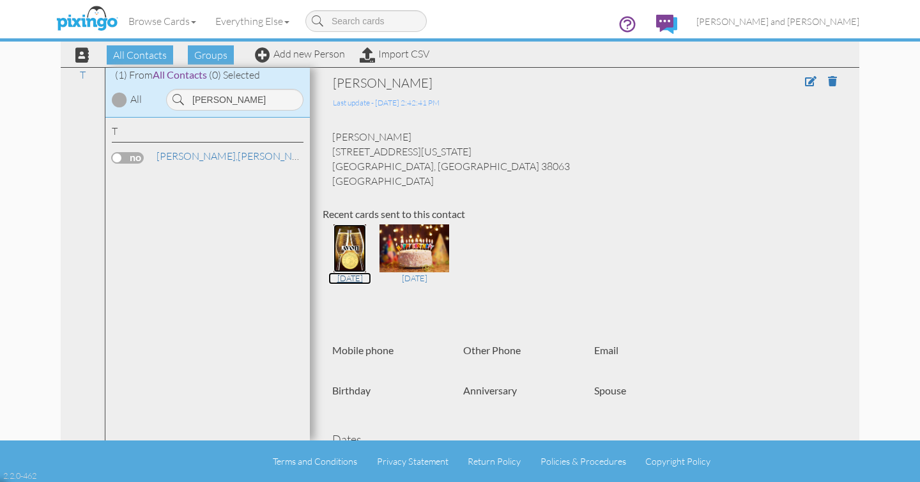
click at [360, 255] on img at bounding box center [350, 248] width 33 height 48
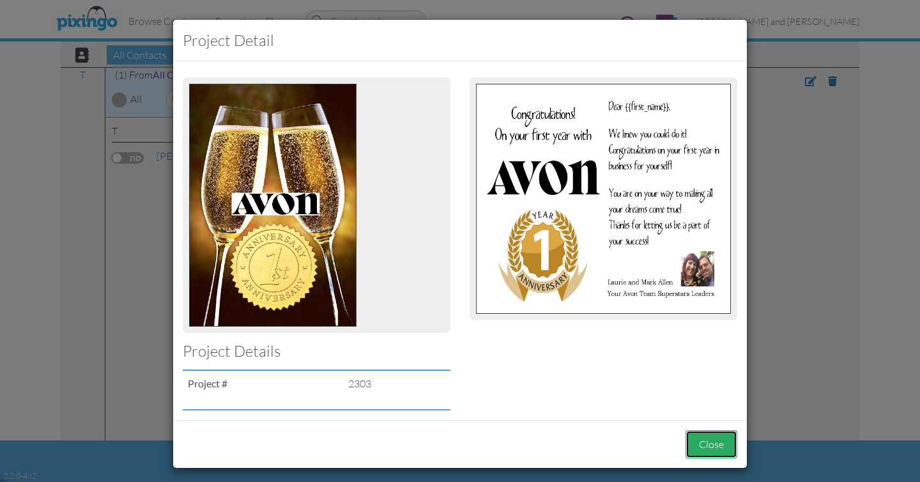
click at [702, 444] on button "Close" at bounding box center [712, 444] width 52 height 29
